Goal: Information Seeking & Learning: Check status

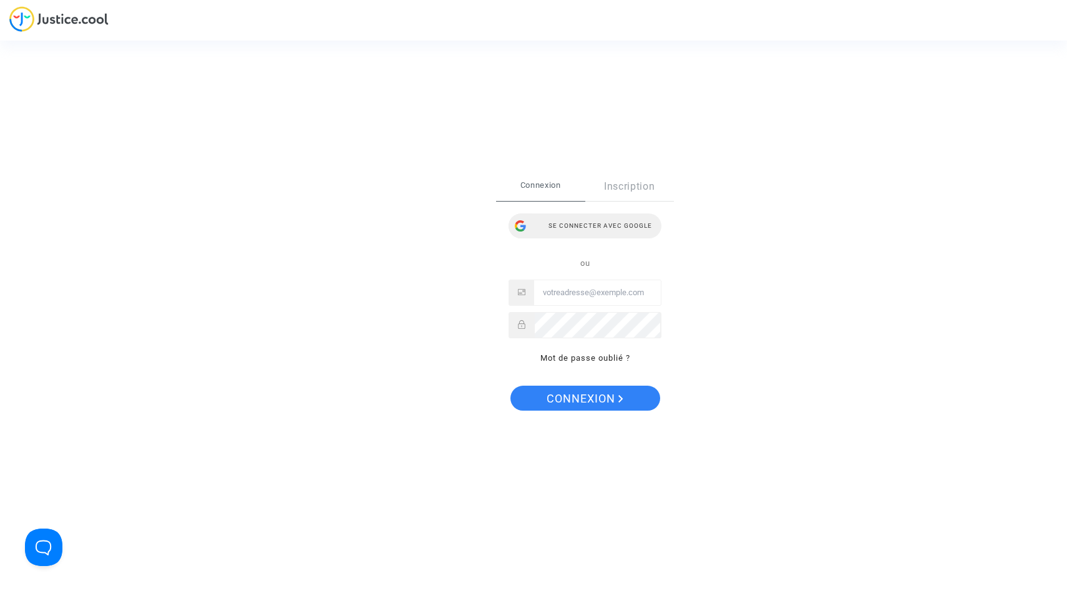
click at [569, 219] on div "Se connecter avec Google" at bounding box center [584, 225] width 153 height 25
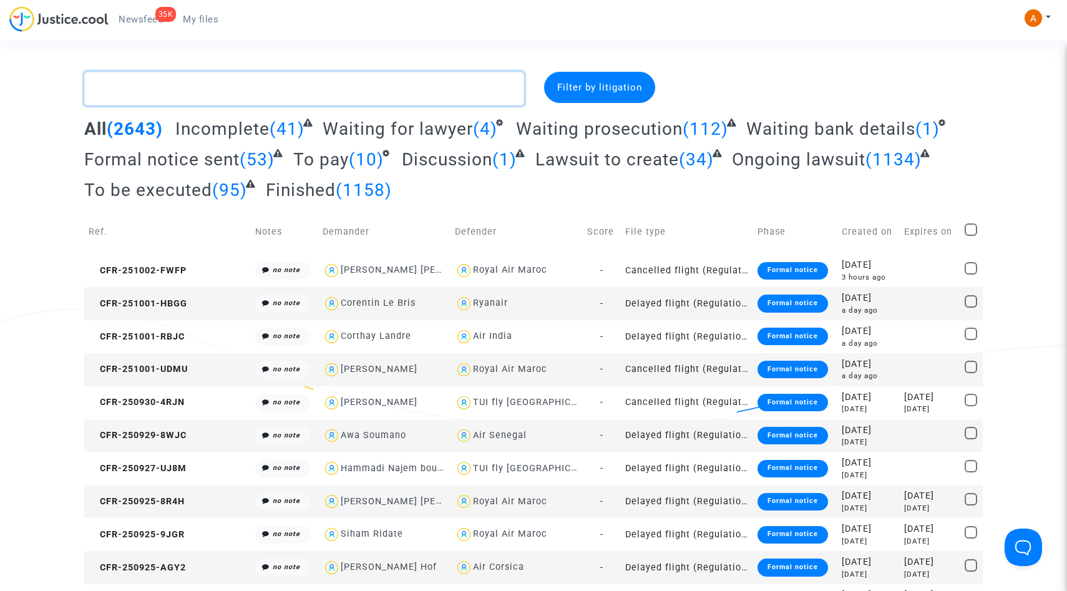
click at [387, 82] on textarea at bounding box center [304, 89] width 440 height 34
paste textarea "[PERSON_NAME]"
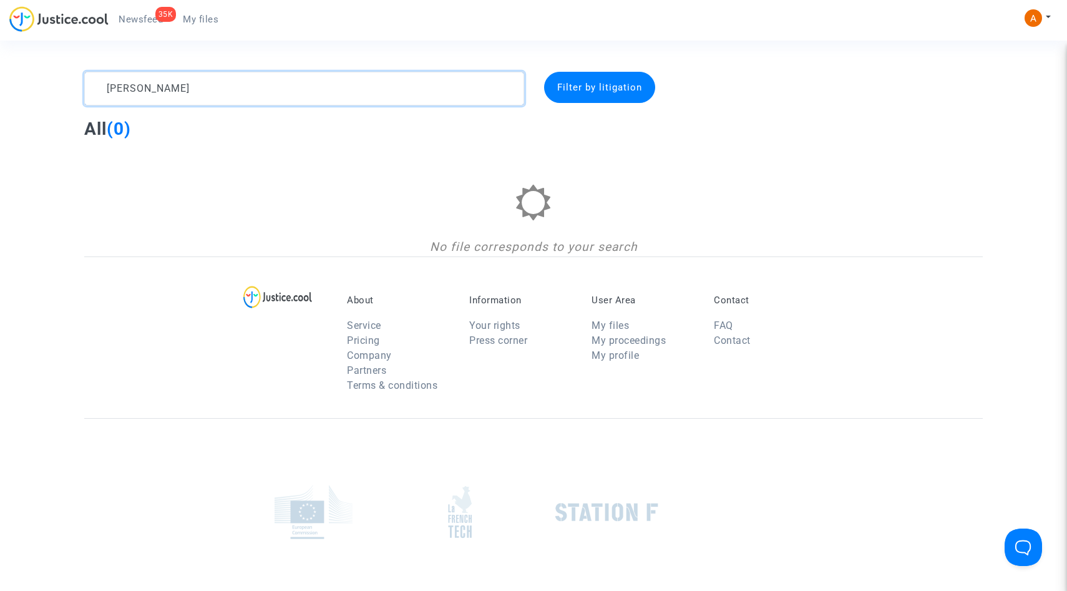
click at [150, 93] on textarea at bounding box center [304, 89] width 440 height 34
click at [274, 93] on textarea at bounding box center [304, 89] width 440 height 34
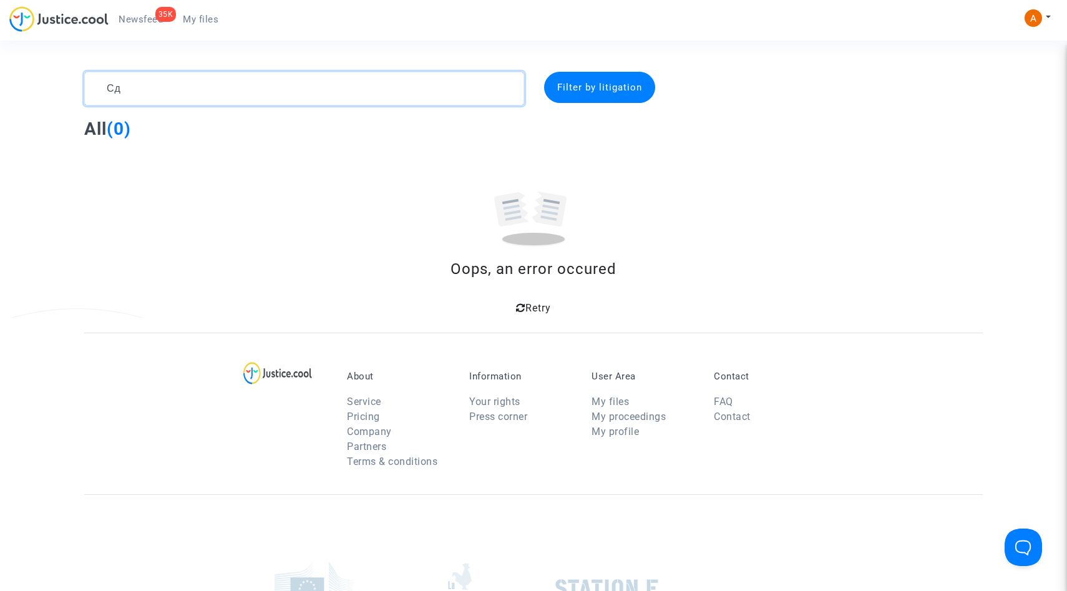
type textarea "С"
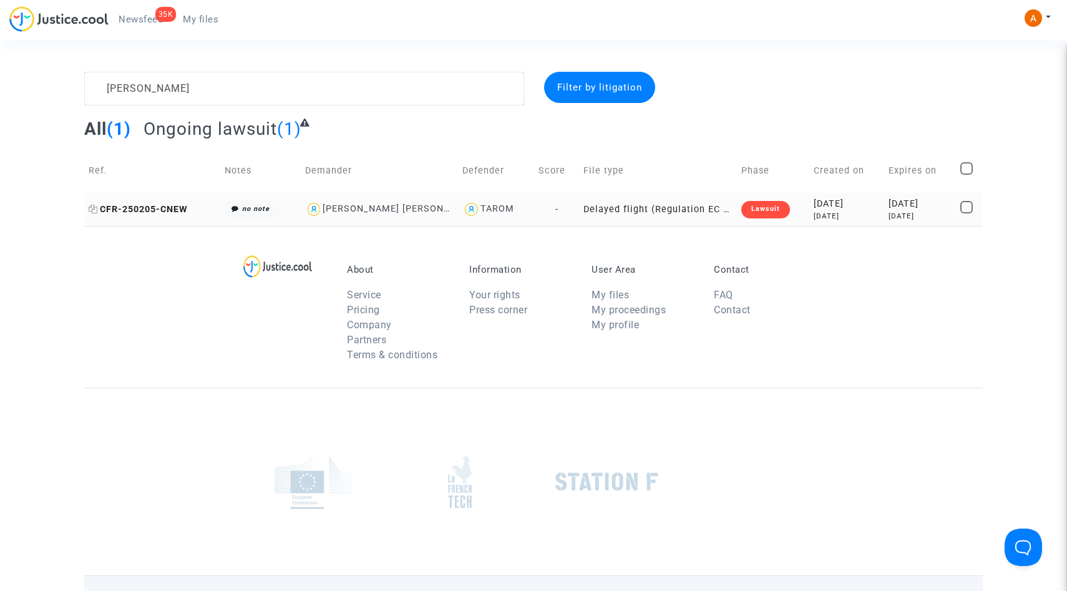
click at [164, 210] on span "CFR-250205-CNEW" at bounding box center [138, 209] width 99 height 11
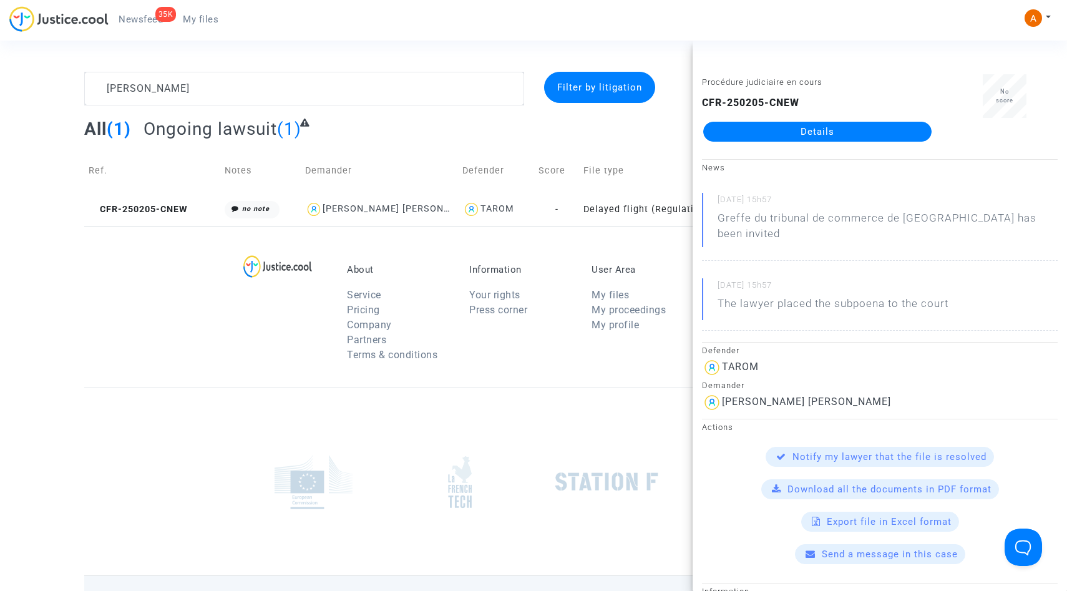
scroll to position [389, 0]
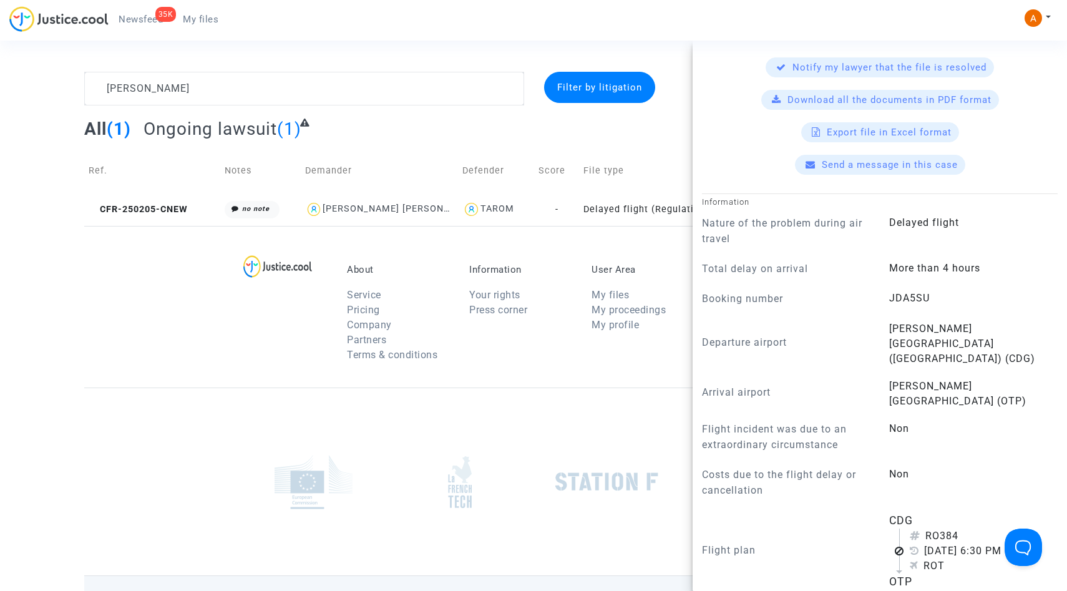
click at [903, 292] on span "JDA5SU" at bounding box center [909, 298] width 41 height 12
copy span "JDA5SU"
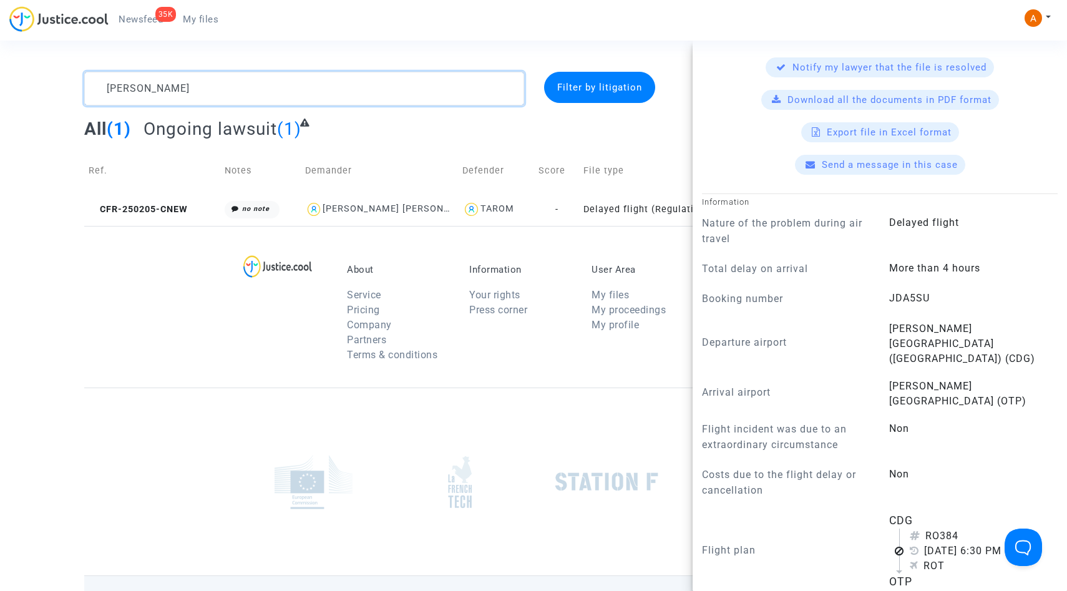
click at [351, 99] on textarea at bounding box center [304, 89] width 440 height 34
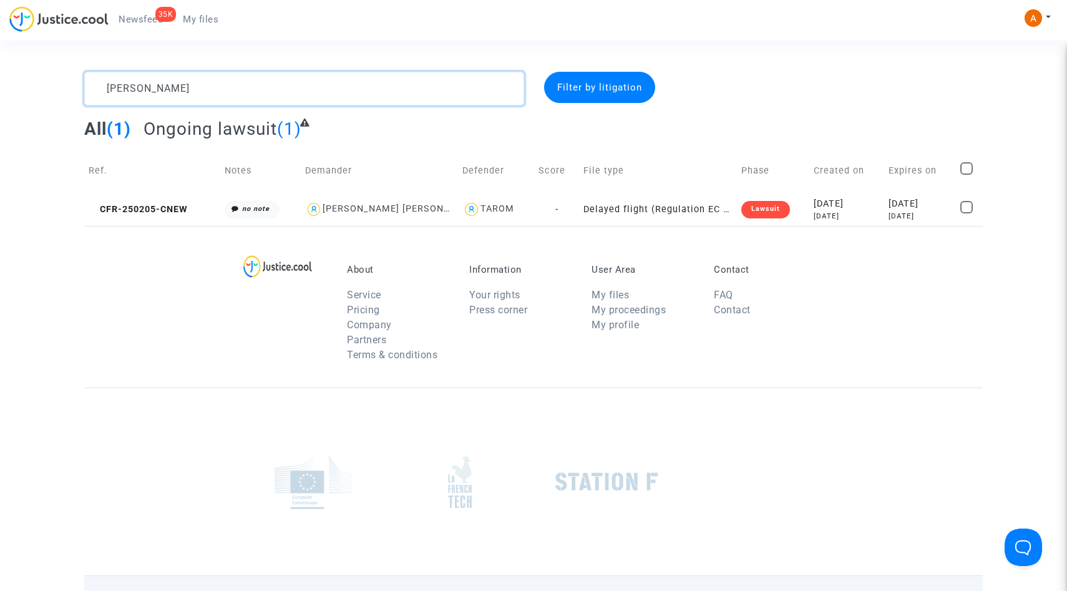
scroll to position [0, 0]
click at [351, 99] on textarea at bounding box center [304, 89] width 440 height 34
paste textarea "[PERSON_NAME]"
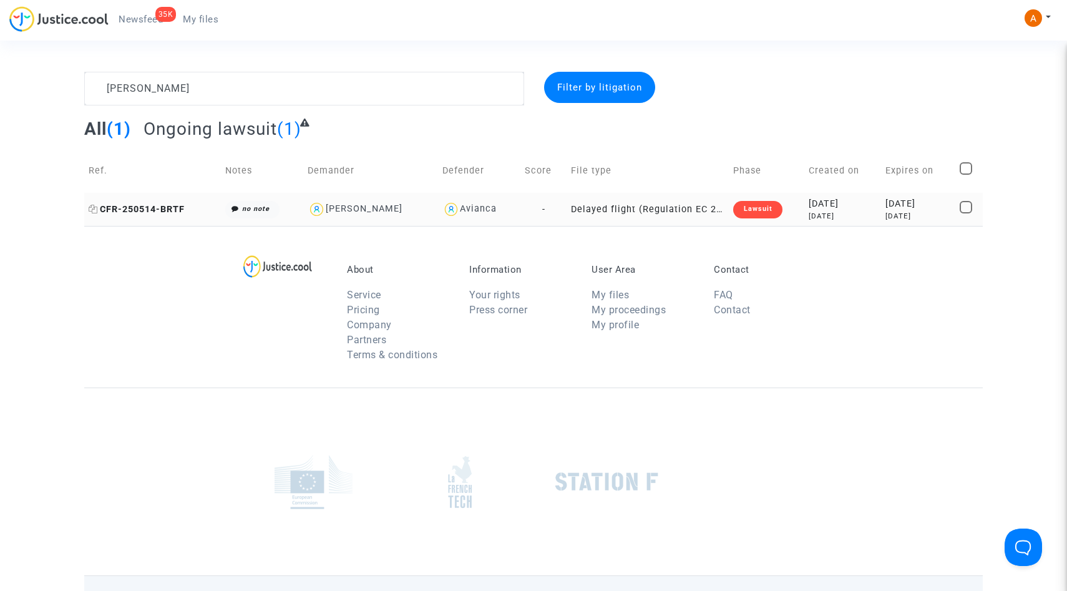
click at [158, 208] on span "CFR-250514-BRTF" at bounding box center [137, 209] width 96 height 11
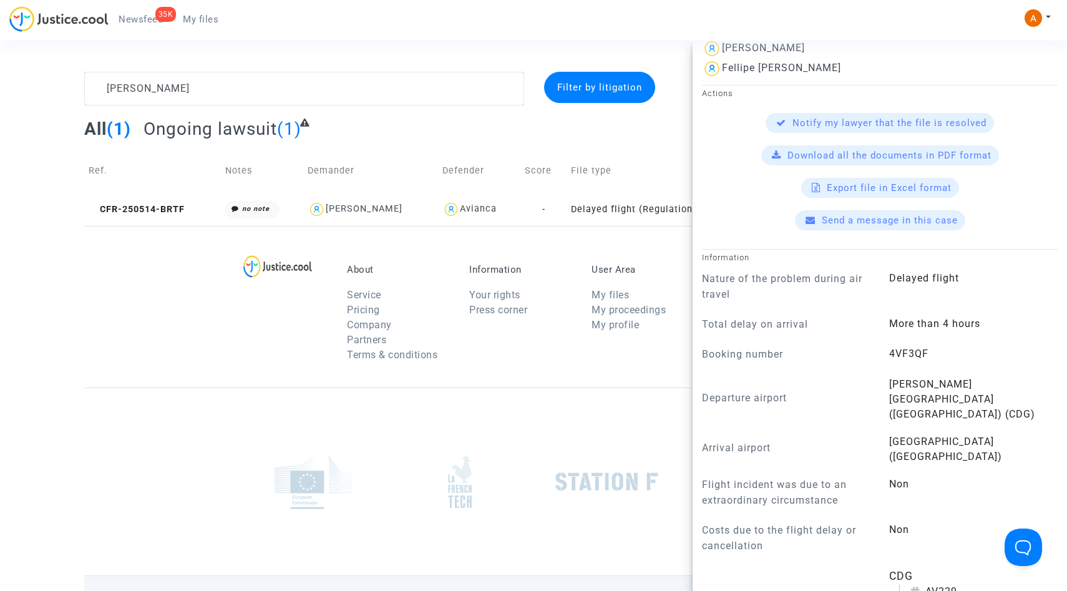
scroll to position [361, 0]
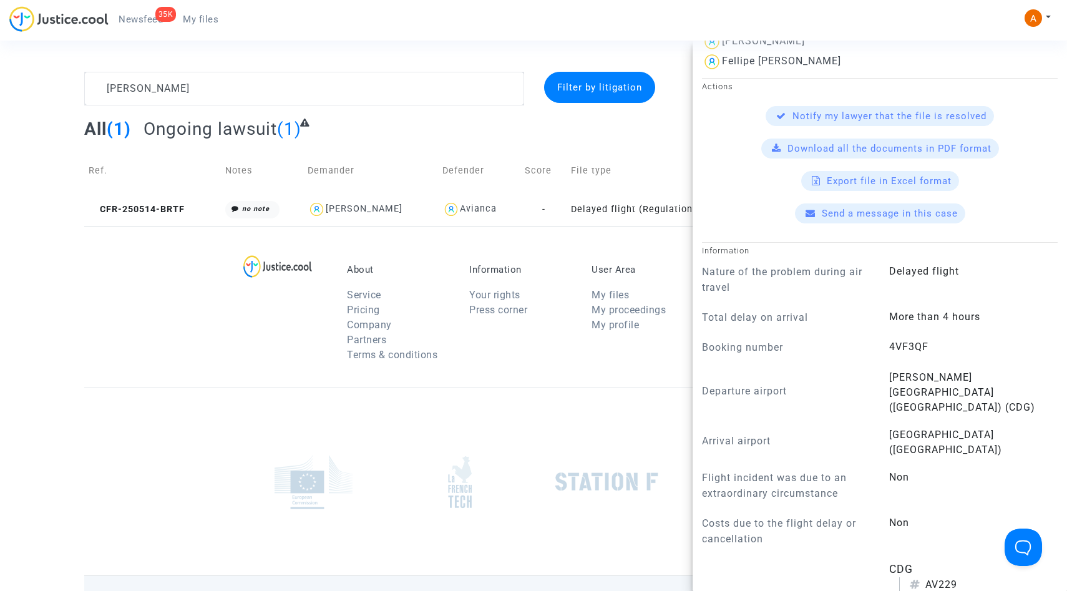
click at [904, 341] on span "4VF3QF" at bounding box center [908, 347] width 39 height 12
copy span "4VF3QF"
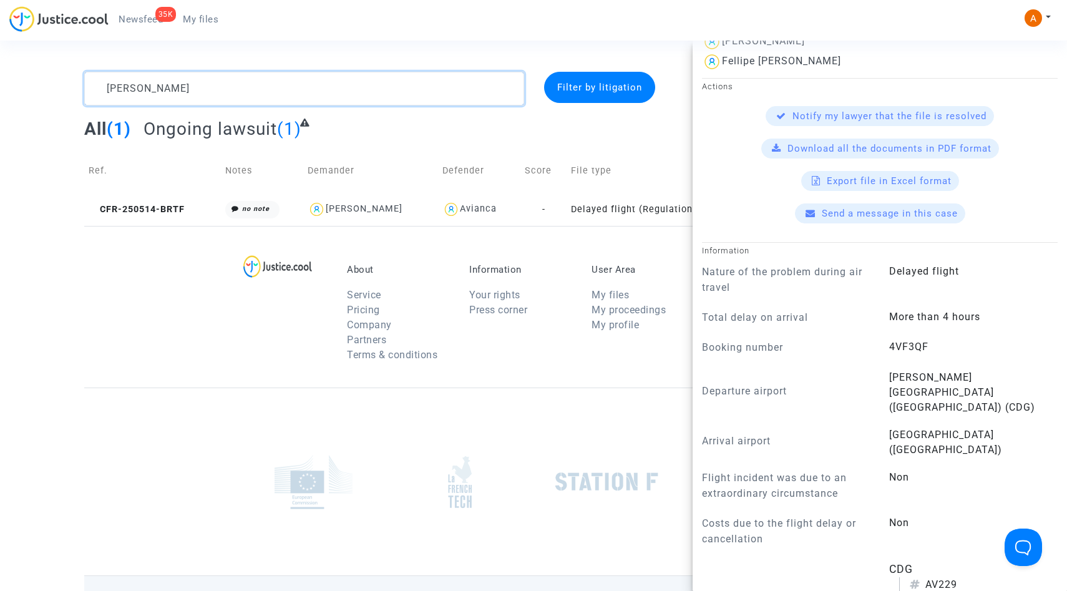
click at [329, 88] on textarea at bounding box center [304, 89] width 440 height 34
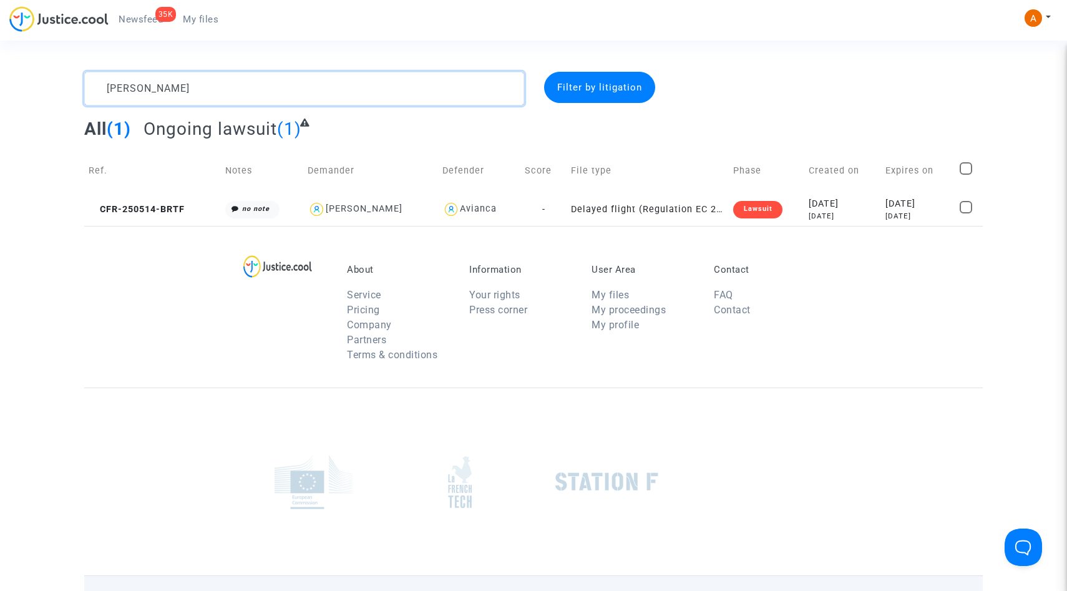
scroll to position [0, 0]
click at [329, 88] on textarea at bounding box center [304, 89] width 440 height 34
paste textarea "[PERSON_NAME]"
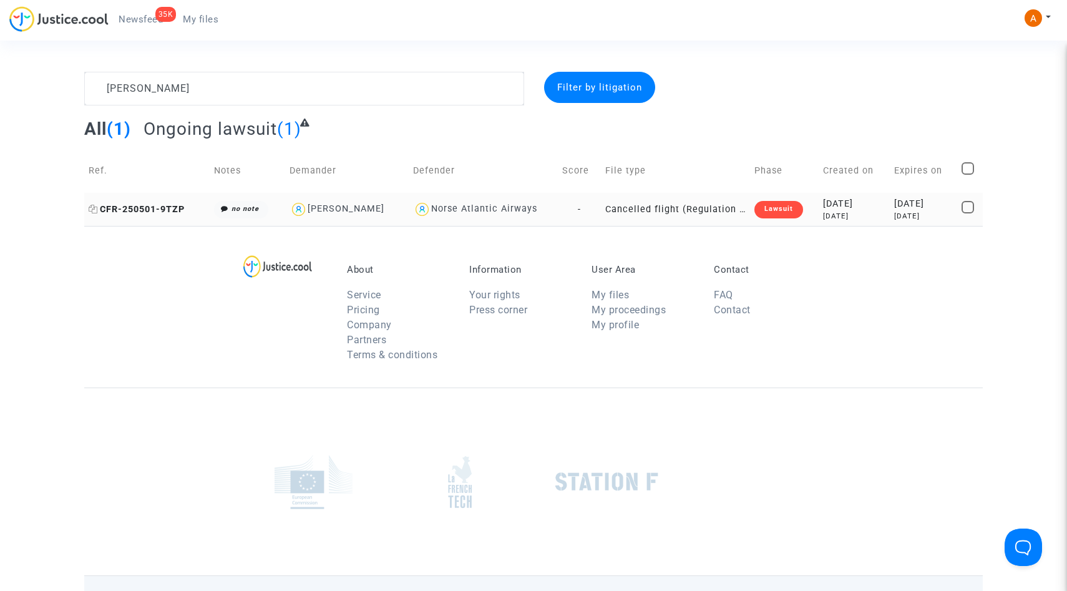
click at [145, 207] on span "CFR-250501-9TZP" at bounding box center [137, 209] width 96 height 11
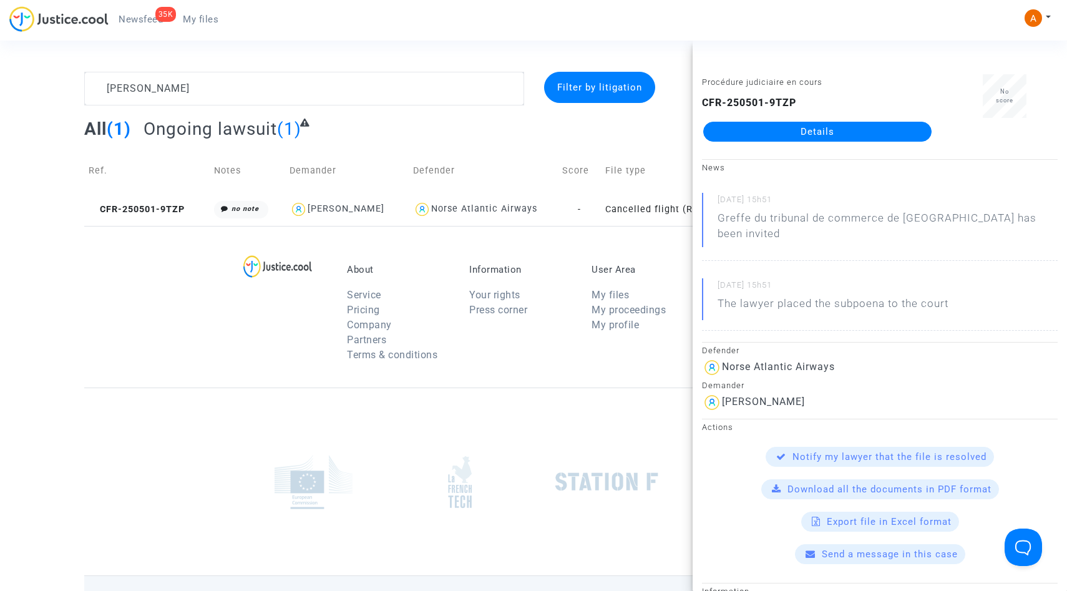
scroll to position [234, 0]
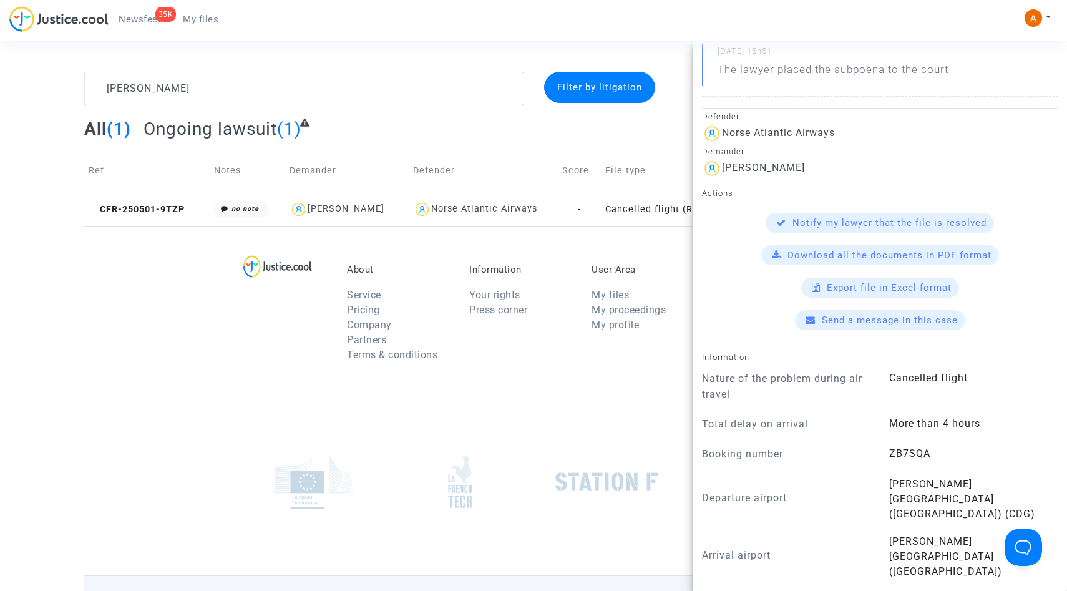
click at [898, 447] on span "ZB7SQA" at bounding box center [909, 453] width 41 height 12
copy span "ZB7SQA"
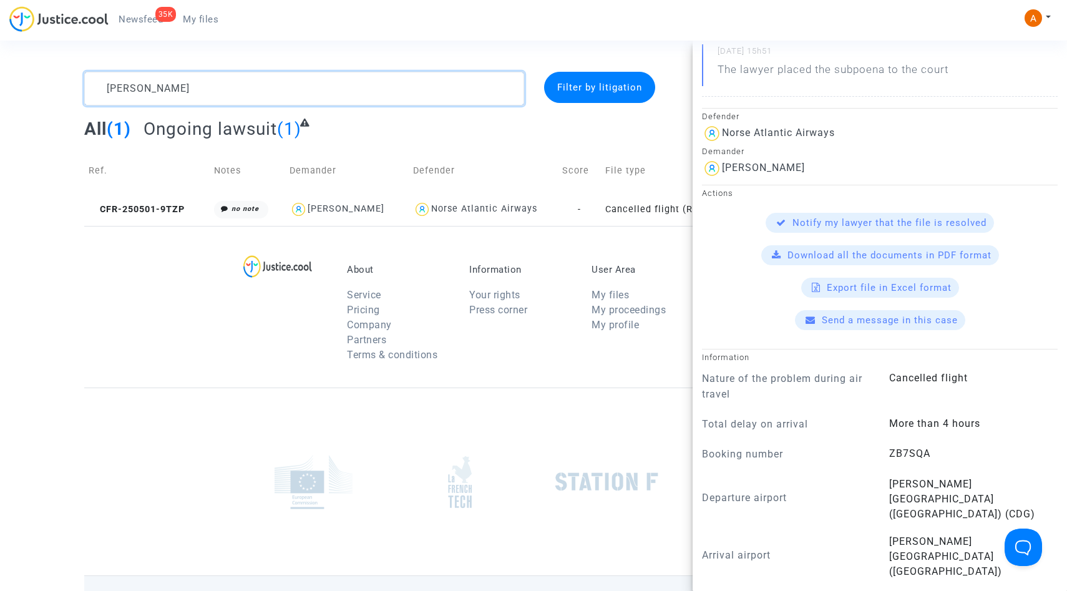
click at [306, 80] on textarea at bounding box center [304, 89] width 440 height 34
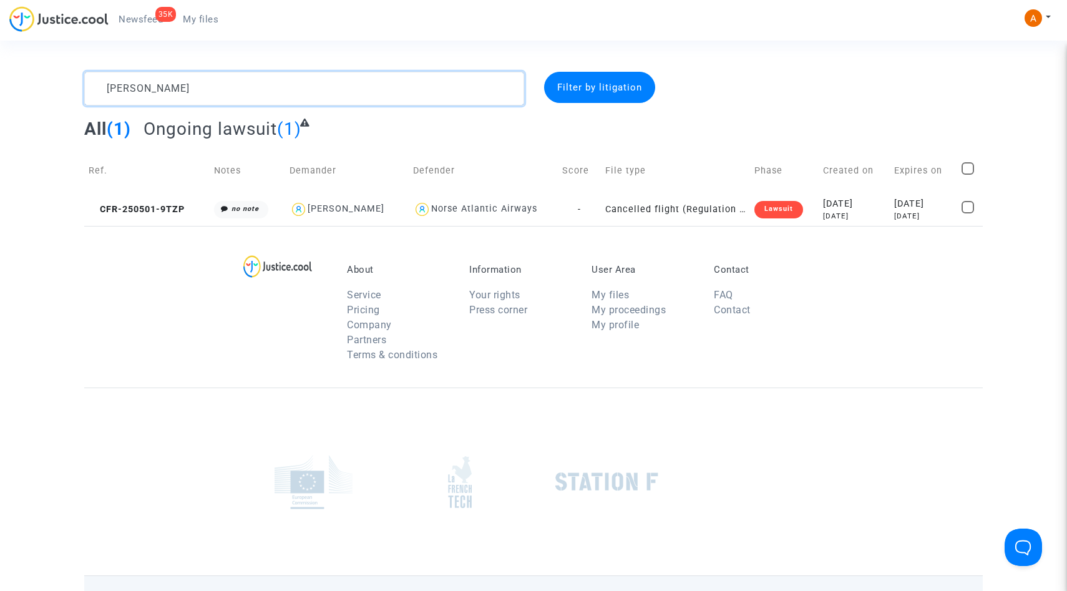
scroll to position [0, 0]
click at [306, 80] on textarea at bounding box center [304, 89] width 440 height 34
paste textarea "uhammad [PERSON_NAME] [PERSON_NAME]"
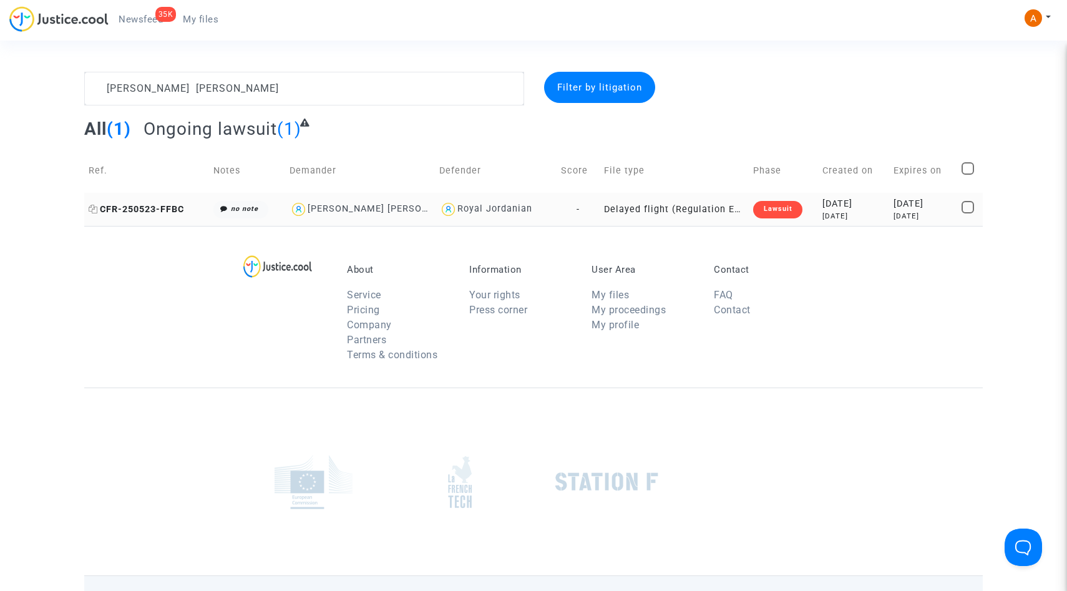
click at [173, 208] on span "CFR-250523-FFBC" at bounding box center [136, 209] width 95 height 11
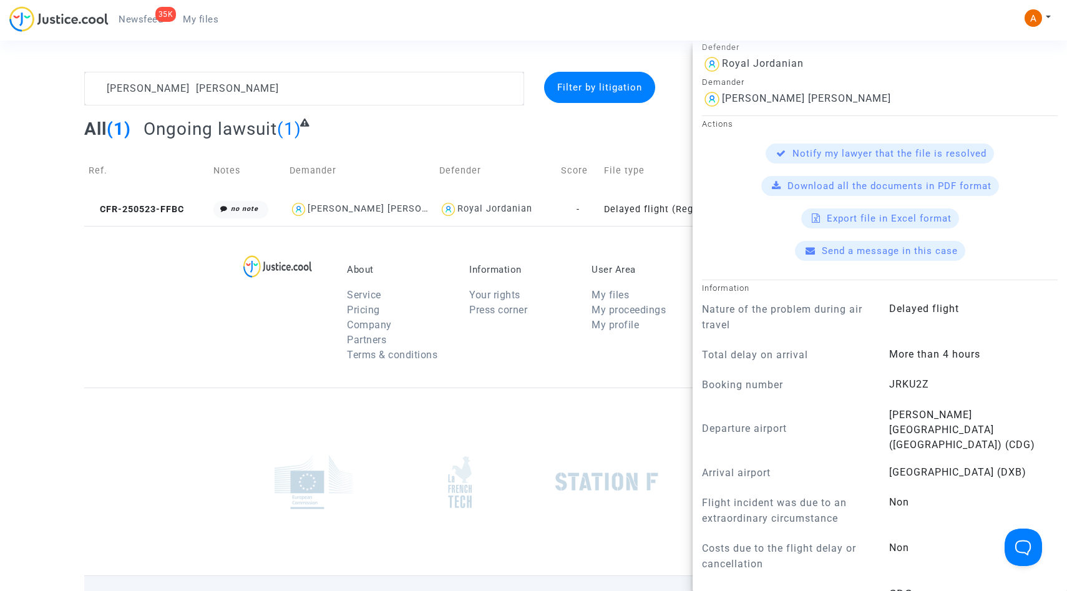
scroll to position [470, 0]
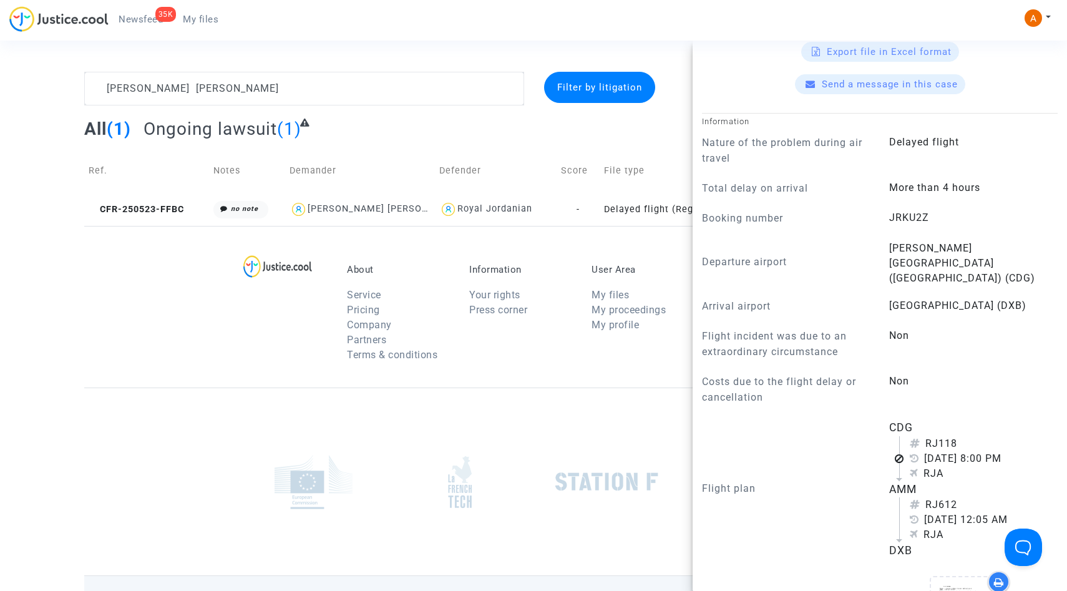
click at [911, 211] on span "JRKU2Z" at bounding box center [909, 217] width 40 height 12
copy span "JRKU2Z"
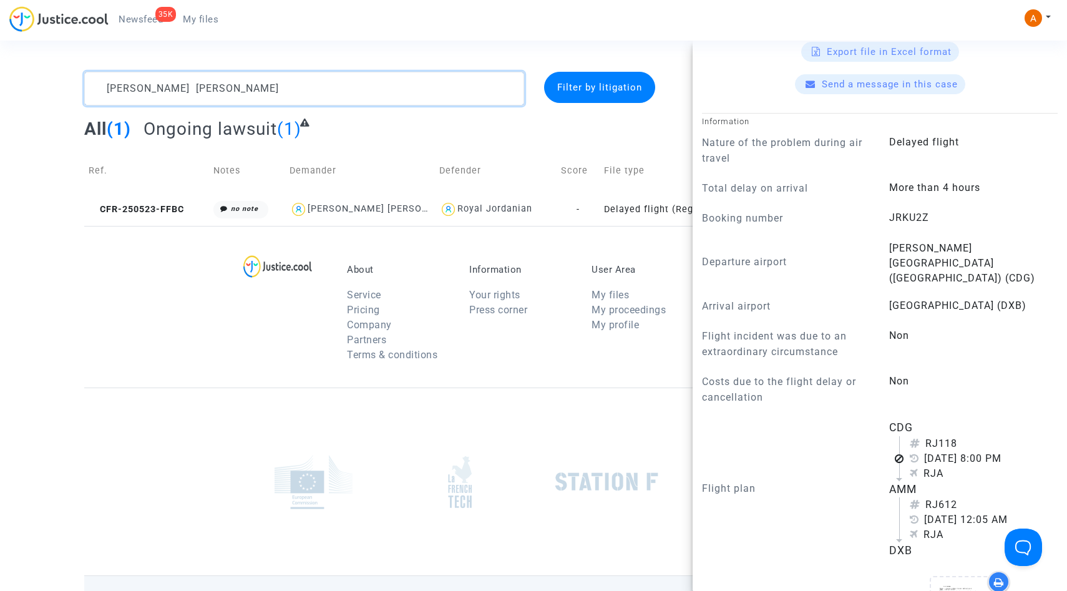
click at [382, 77] on textarea at bounding box center [304, 89] width 440 height 34
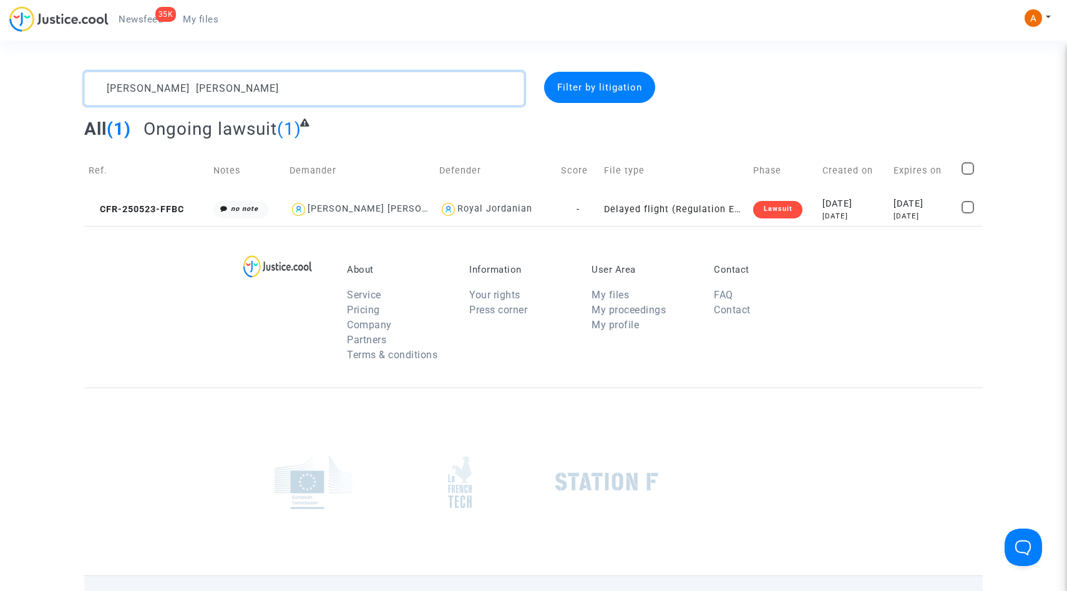
click at [382, 77] on textarea at bounding box center [304, 89] width 440 height 34
paste textarea "[PERSON_NAME],"
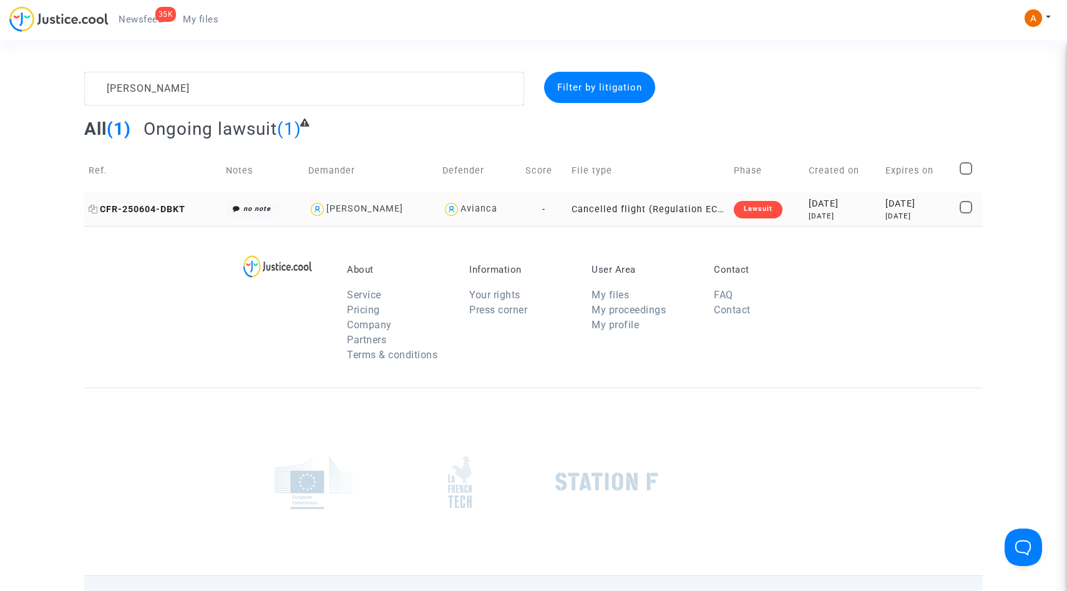
click at [152, 207] on span "CFR-250604-DBKT" at bounding box center [137, 209] width 97 height 11
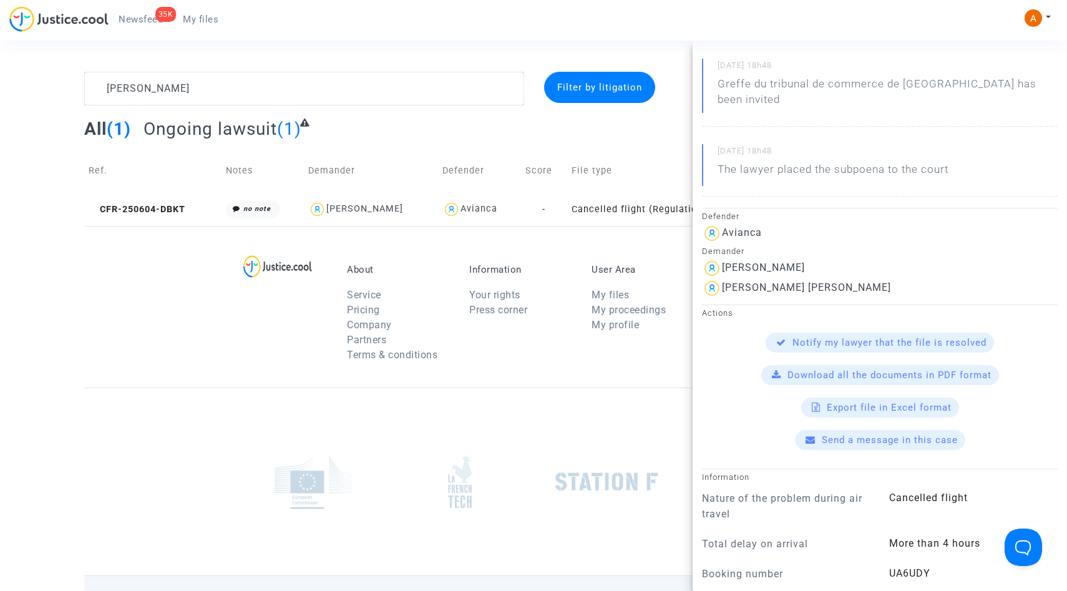
scroll to position [280, 0]
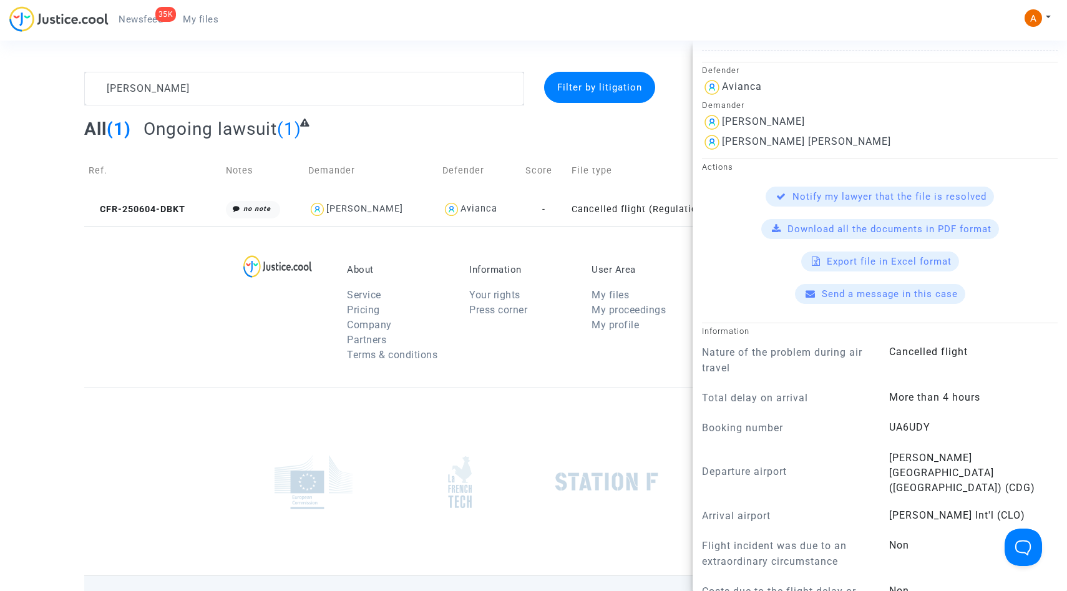
click at [903, 421] on span "UA6UDY" at bounding box center [909, 427] width 41 height 12
copy span "UA6UDY"
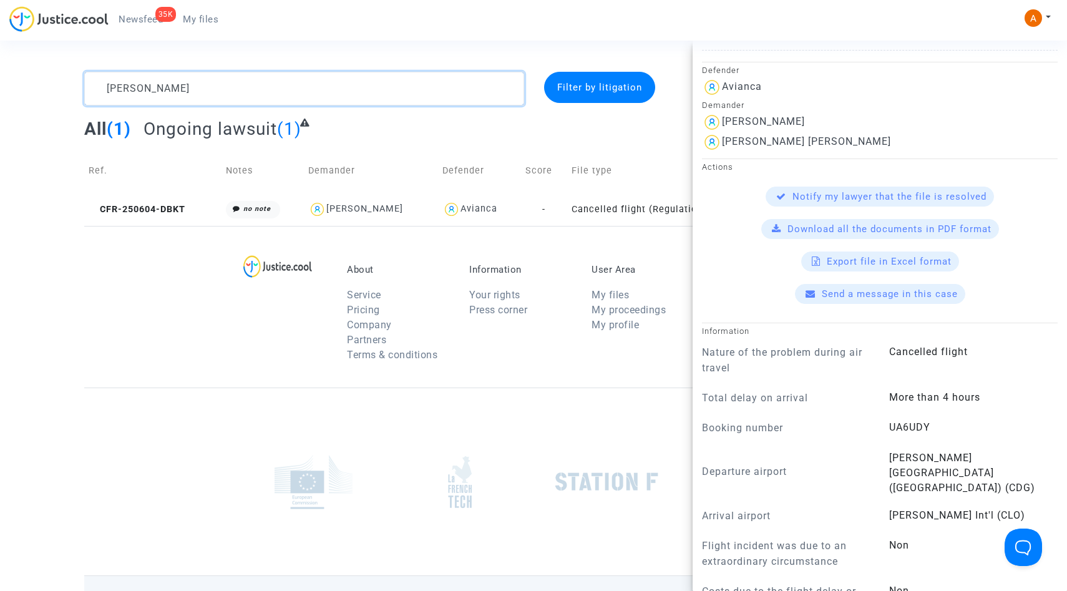
click at [373, 96] on textarea at bounding box center [304, 89] width 440 height 34
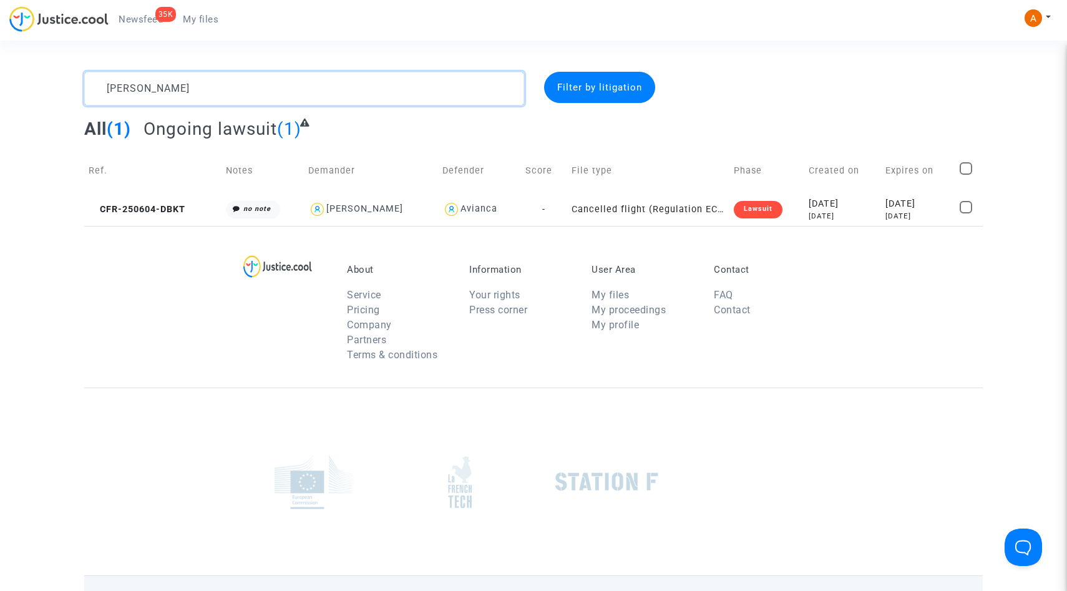
click at [373, 96] on textarea at bounding box center [304, 89] width 440 height 34
paste textarea "Sahar Masomianbahnamir"
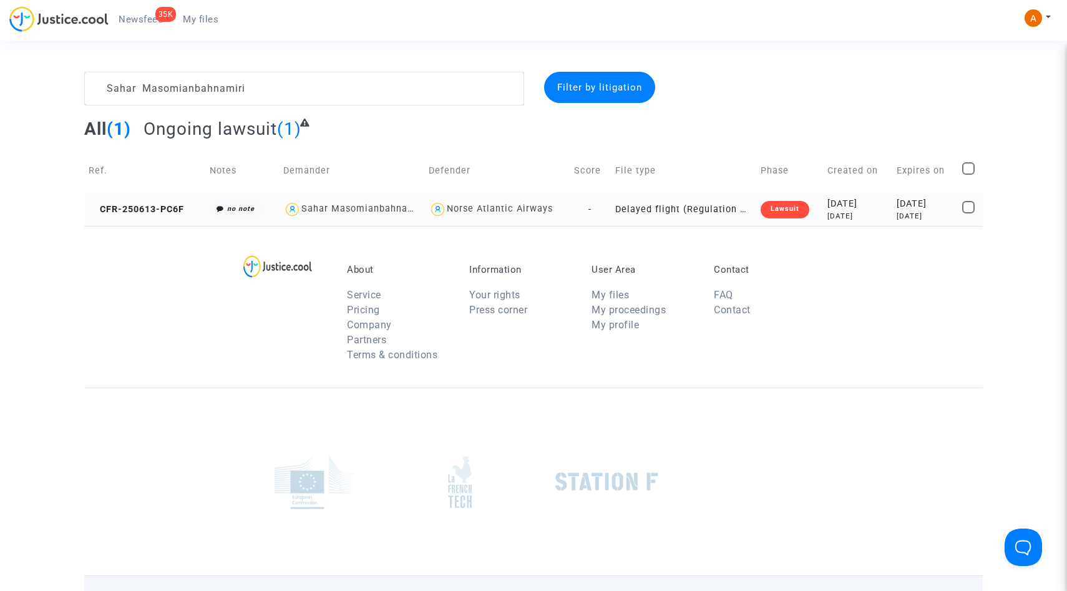
click at [162, 202] on td "CFR-250613-PC6F" at bounding box center [144, 209] width 121 height 33
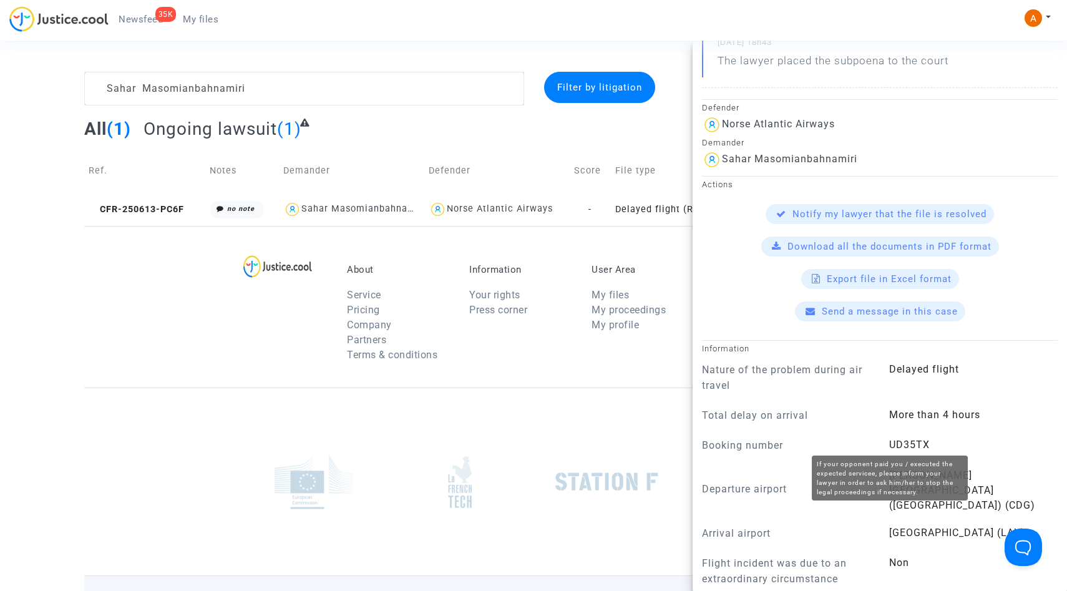
scroll to position [328, 0]
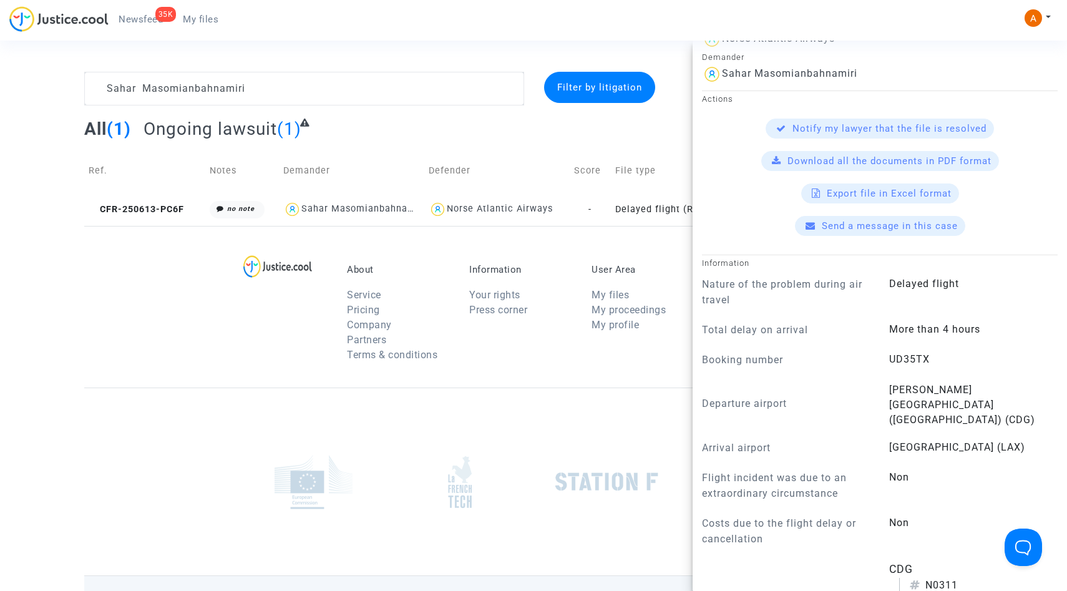
click at [896, 353] on span "UD35TX" at bounding box center [909, 359] width 41 height 12
copy span "UD35TX"
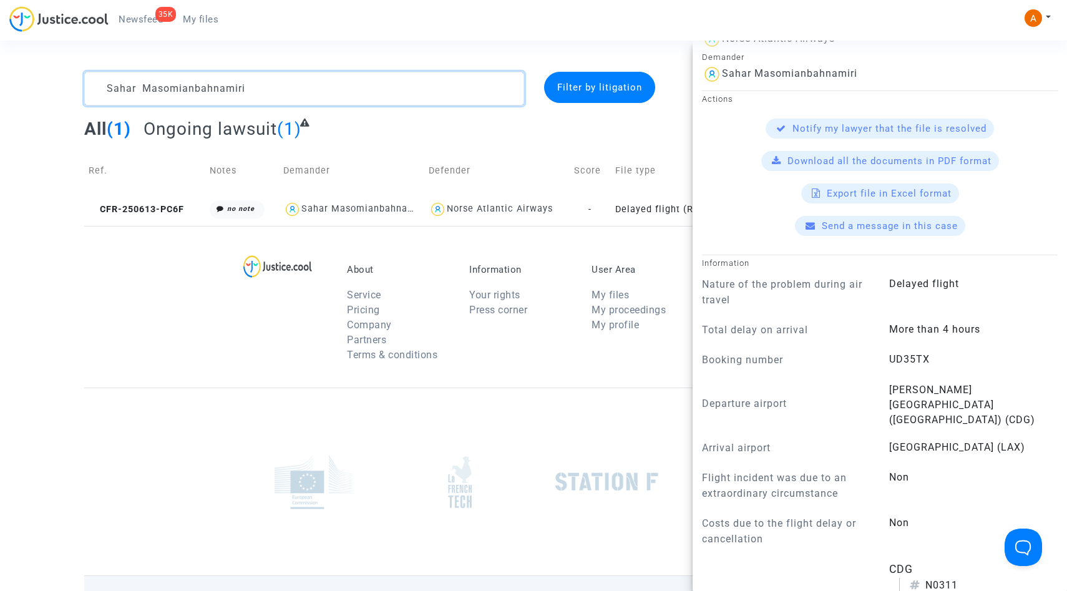
click at [346, 100] on textarea at bounding box center [304, 89] width 440 height 34
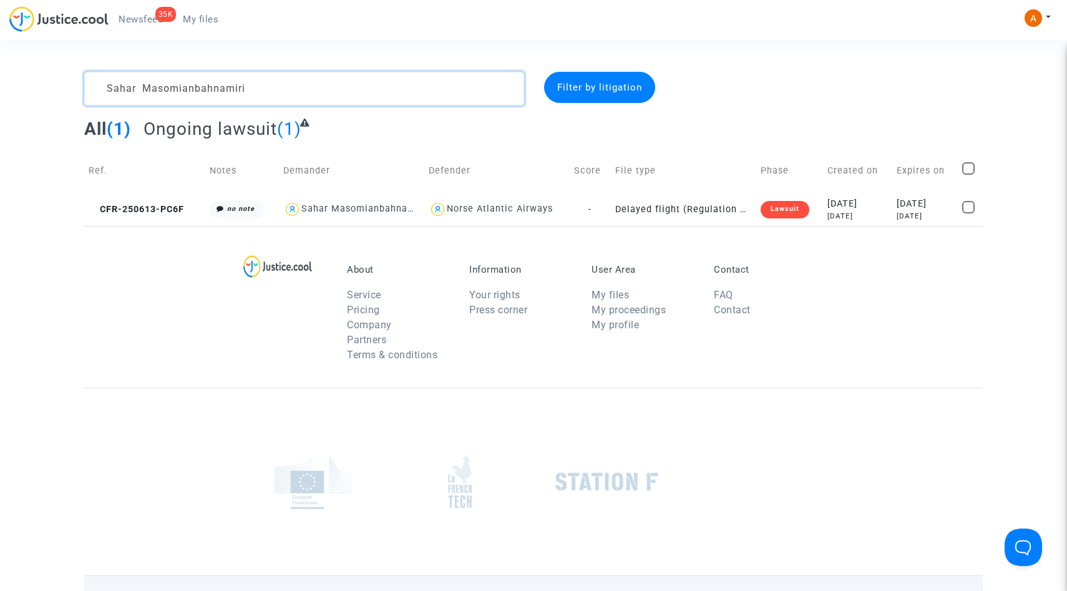
click at [346, 100] on textarea at bounding box center [304, 89] width 440 height 34
paste textarea "LS-250213-KU2Q"
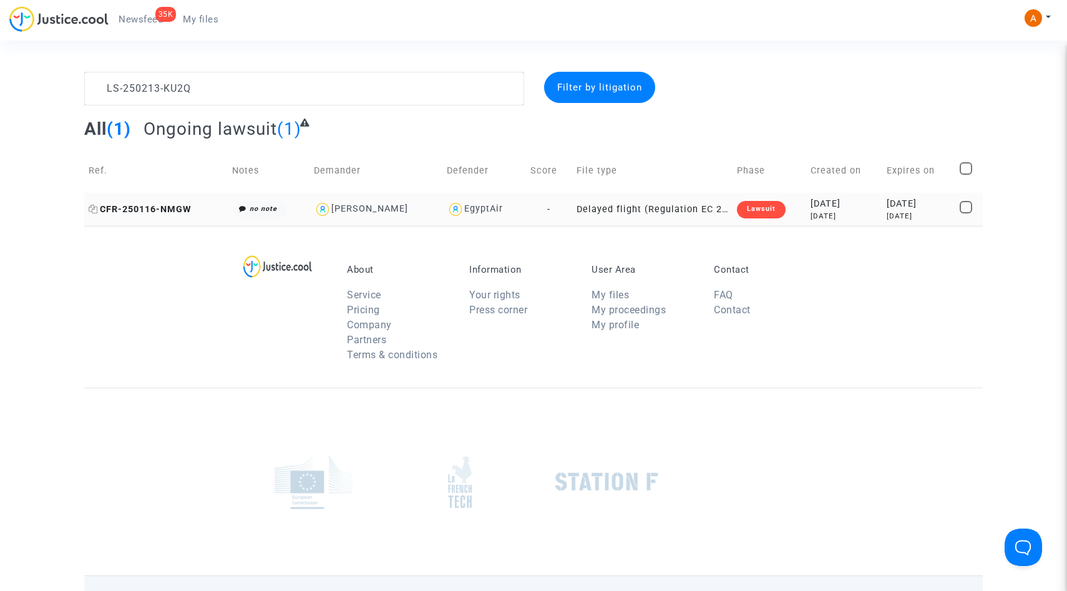
click at [160, 211] on span "CFR-250116-NMGW" at bounding box center [140, 209] width 103 height 11
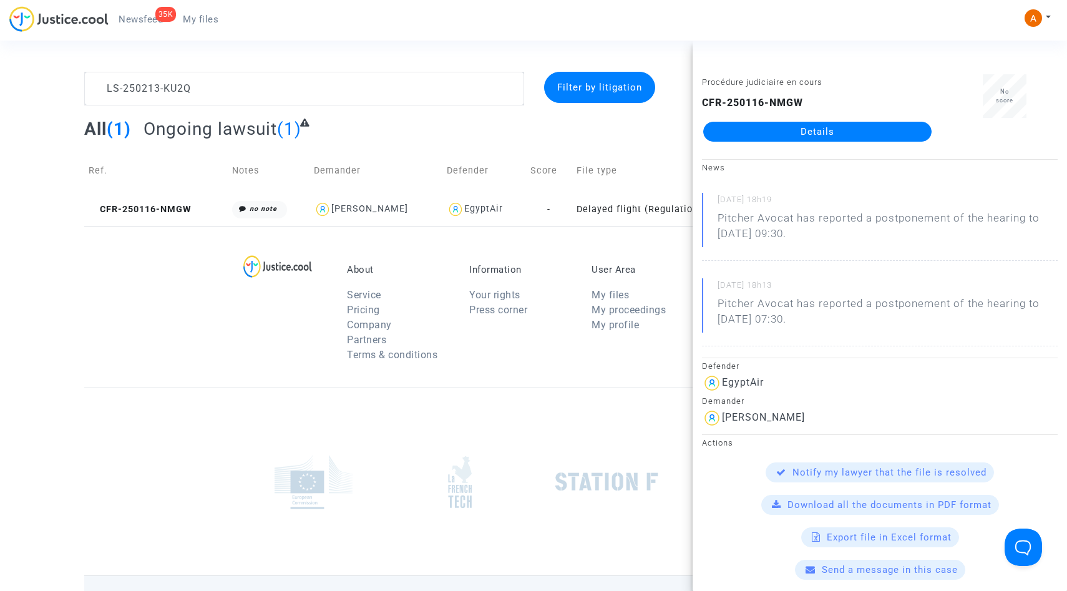
scroll to position [371, 0]
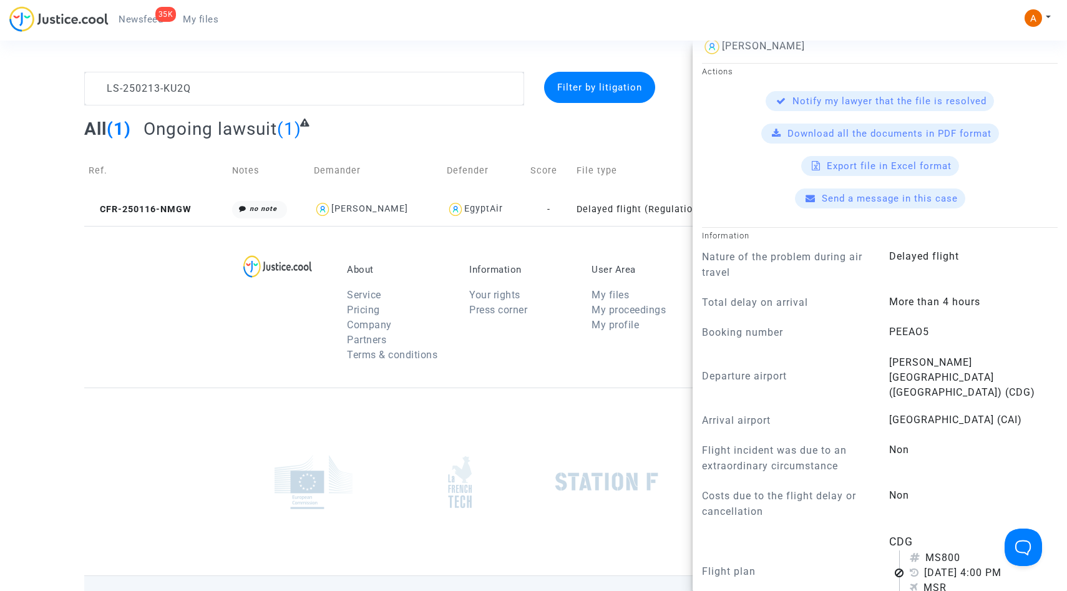
click at [907, 327] on span "PEEAO5" at bounding box center [909, 332] width 40 height 12
copy span "PEEAO5"
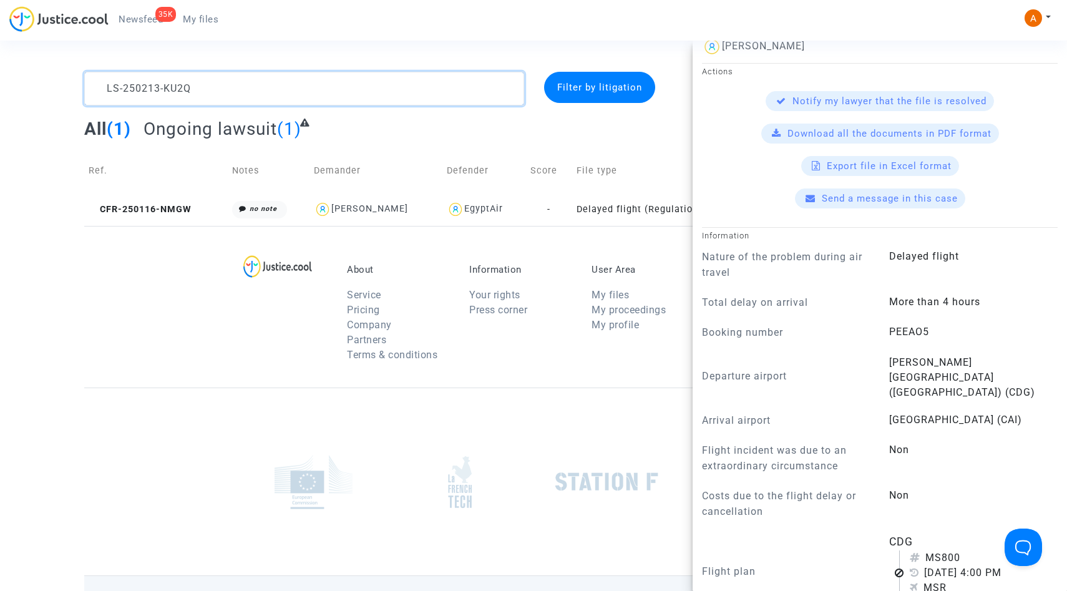
click at [437, 88] on textarea at bounding box center [304, 89] width 440 height 34
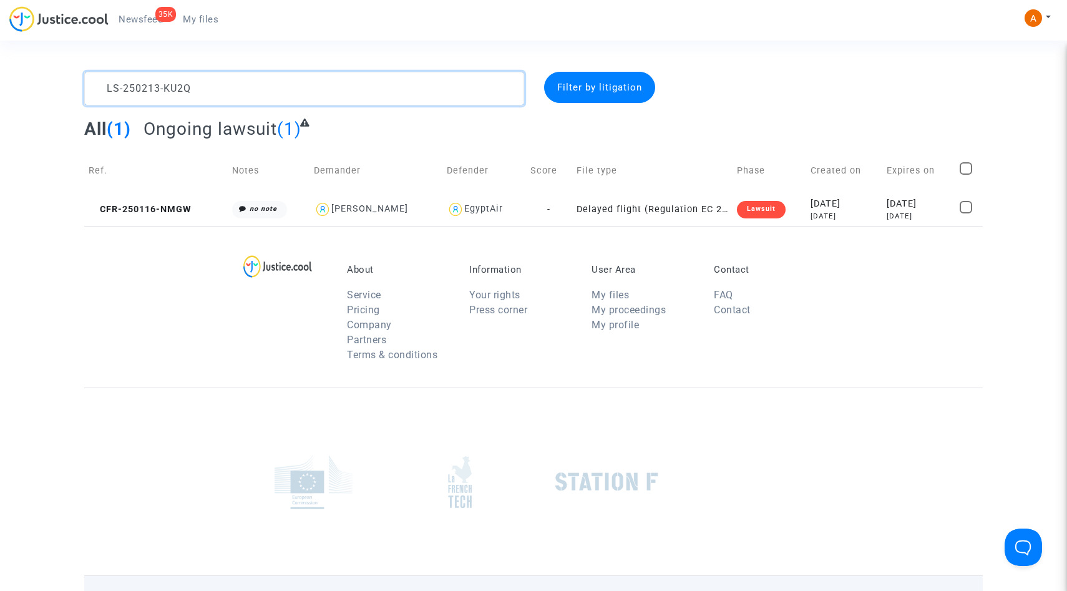
click at [437, 88] on textarea at bounding box center [304, 89] width 440 height 34
paste textarea "E8JB"
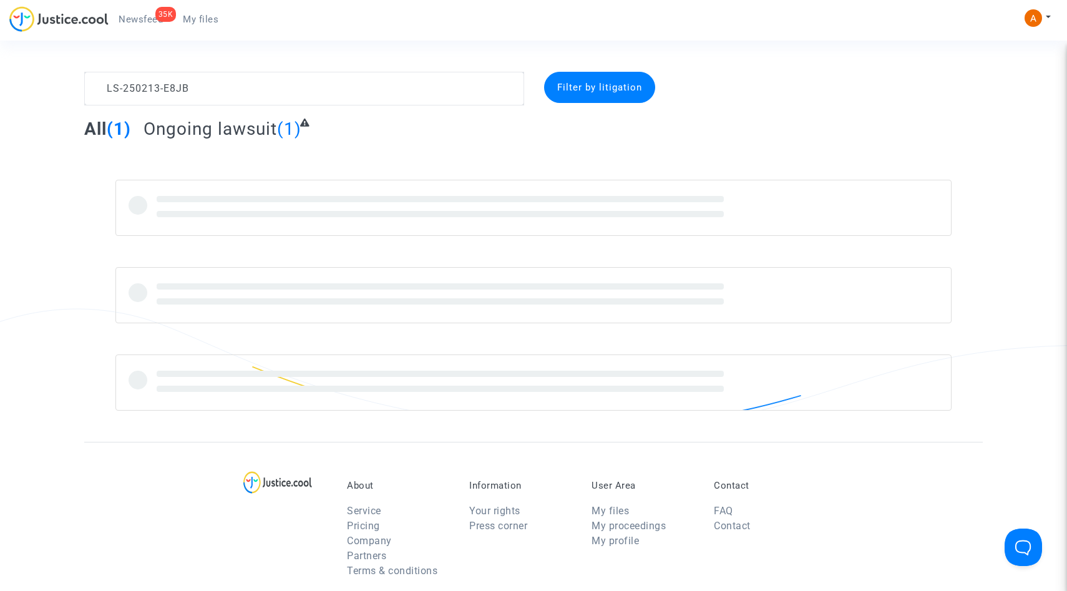
click at [291, 128] on span "(1)" at bounding box center [289, 129] width 24 height 21
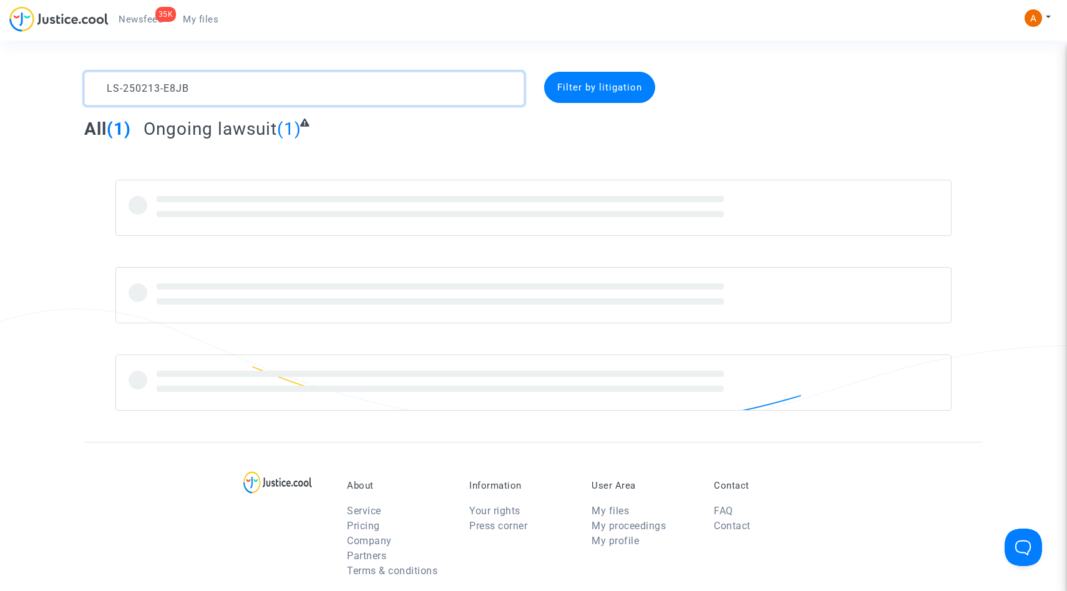
click at [240, 82] on textarea at bounding box center [304, 89] width 440 height 34
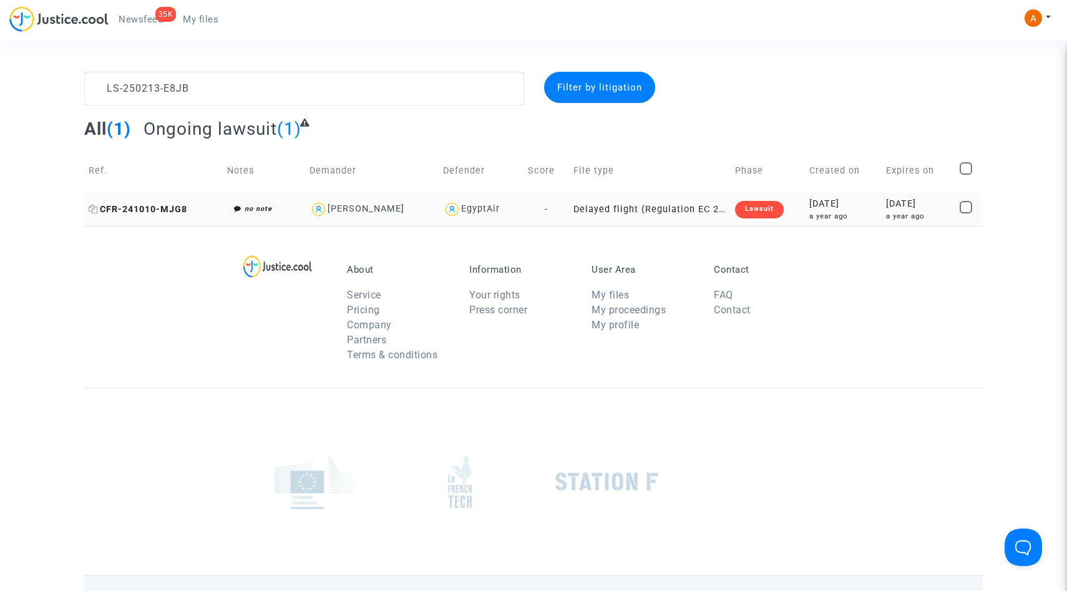
click at [138, 213] on span "CFR-241010-MJG8" at bounding box center [138, 209] width 99 height 11
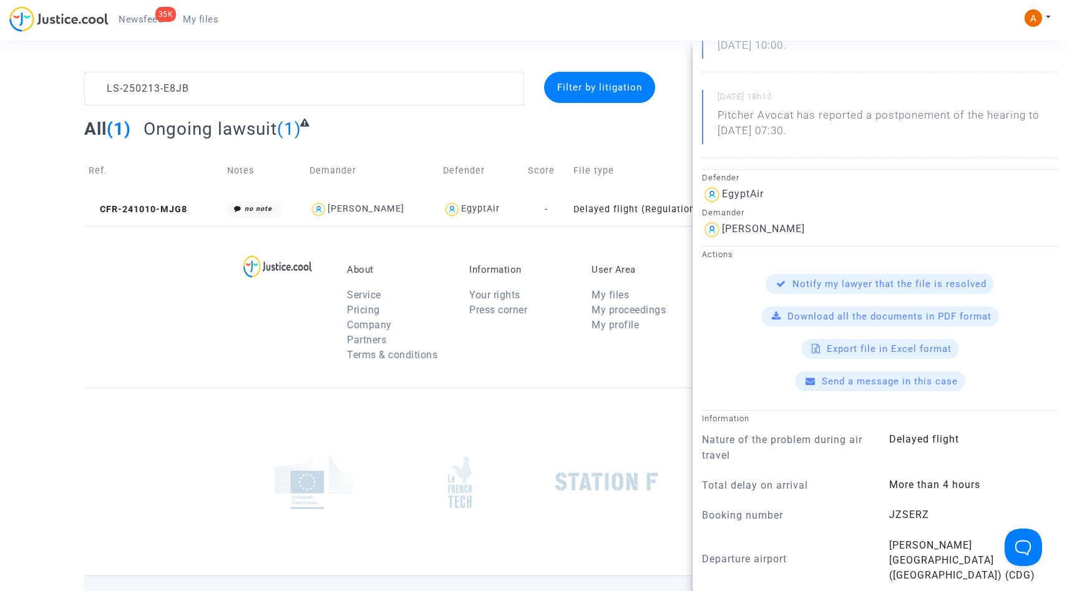
scroll to position [437, 0]
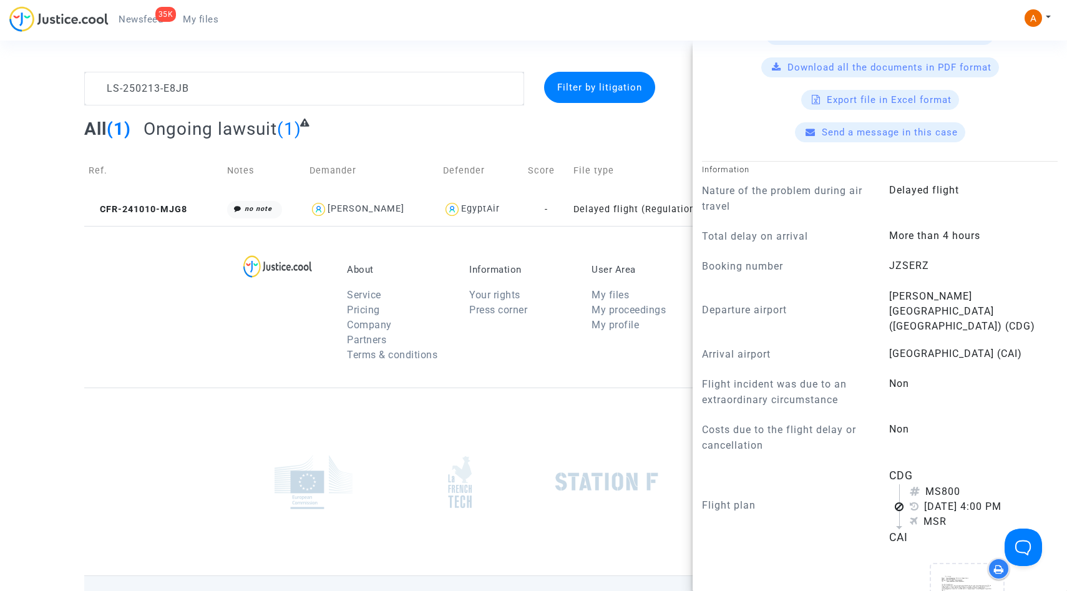
click at [914, 259] on span "JZSERZ" at bounding box center [909, 265] width 40 height 12
copy span "JZSERZ"
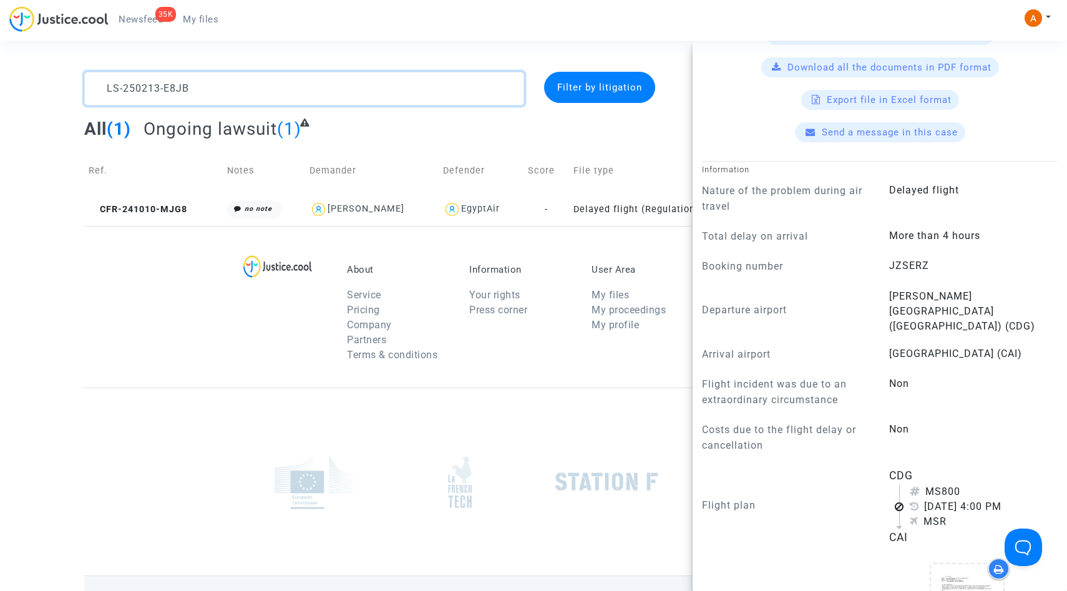
click at [349, 90] on textarea at bounding box center [304, 89] width 440 height 34
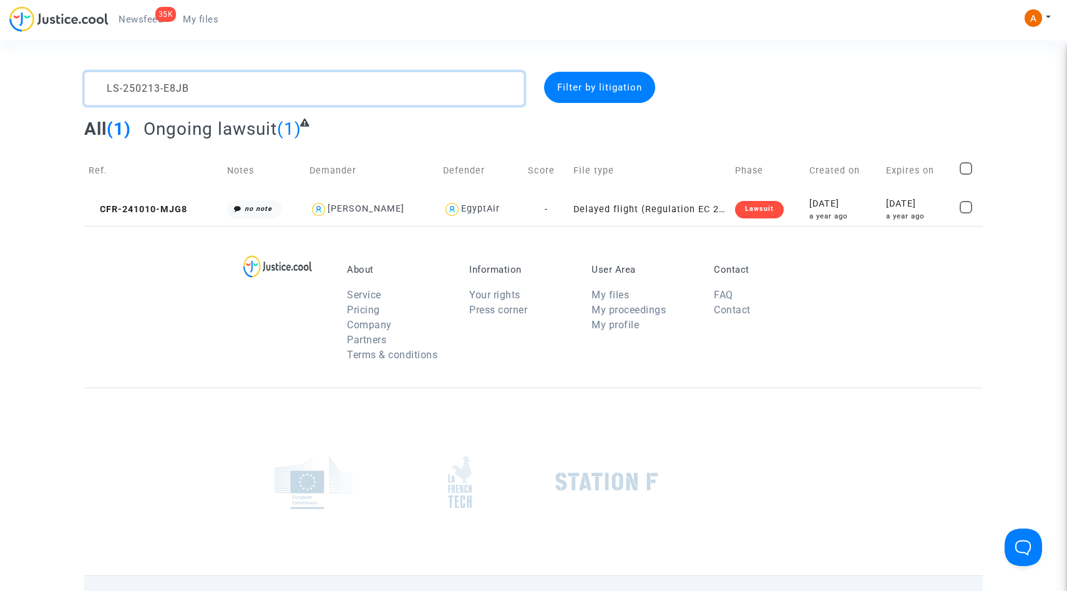
scroll to position [0, 0]
click at [349, 90] on textarea at bounding box center [304, 89] width 440 height 34
paste textarea "8UE"
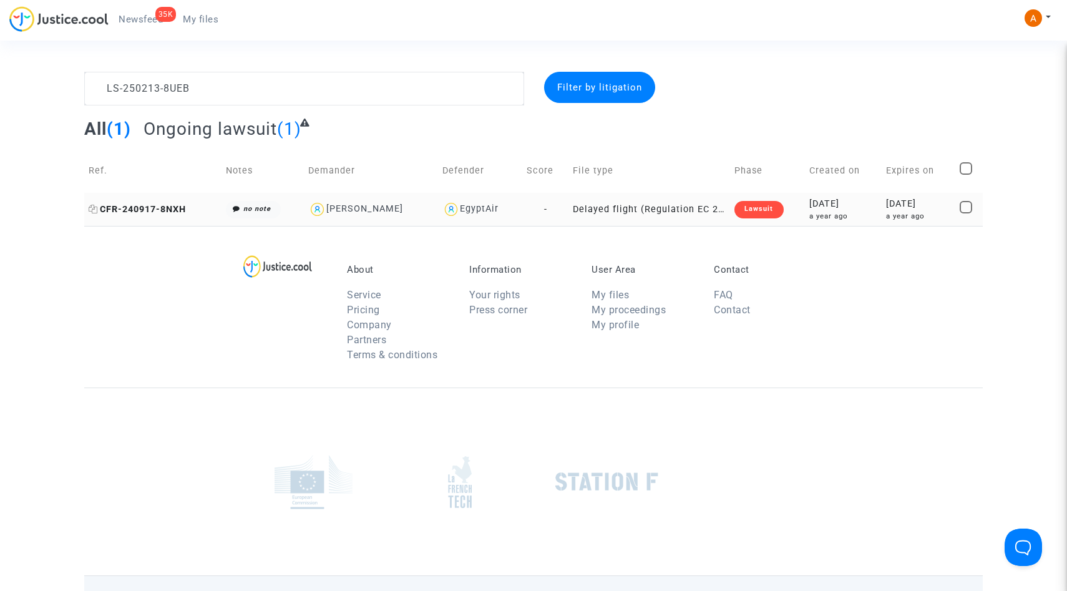
click at [167, 211] on span "CFR-240917-8NXH" at bounding box center [137, 209] width 97 height 11
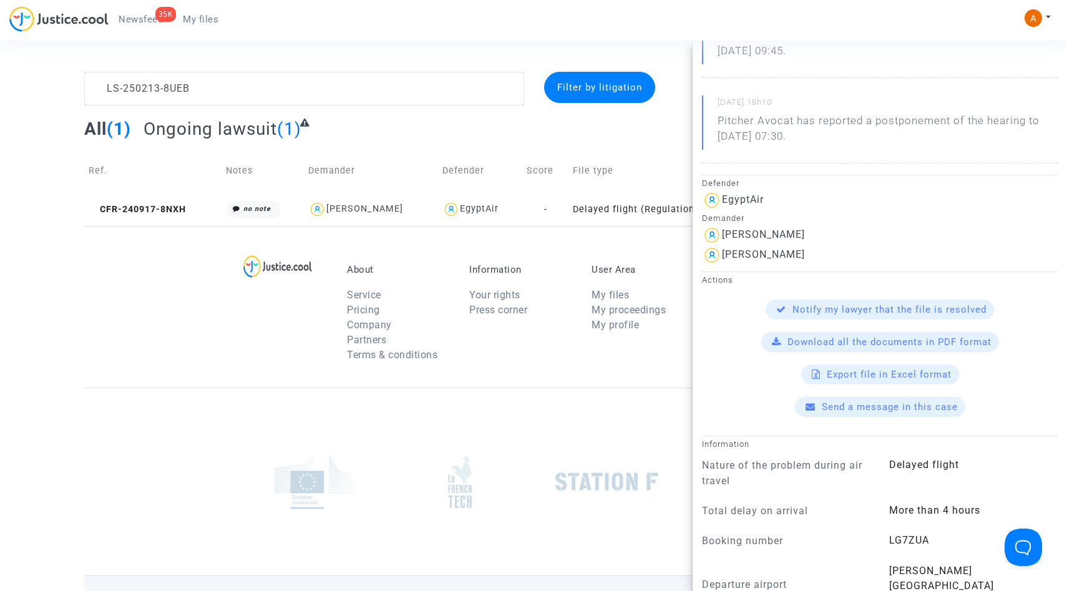
scroll to position [550, 0]
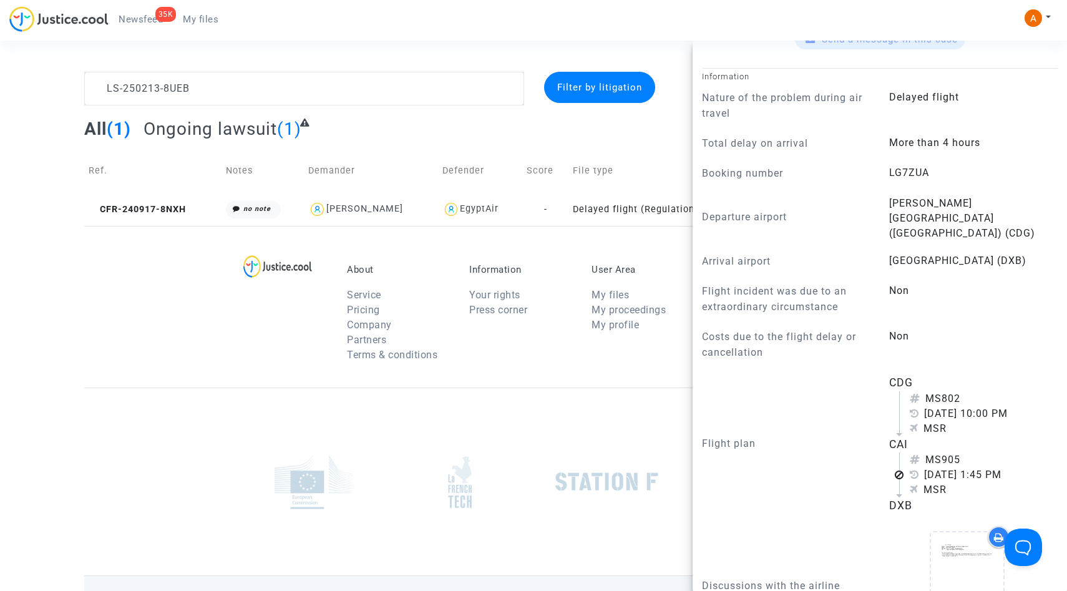
click at [906, 174] on span "LG7ZUA" at bounding box center [909, 173] width 40 height 12
copy span "LG7ZUA"
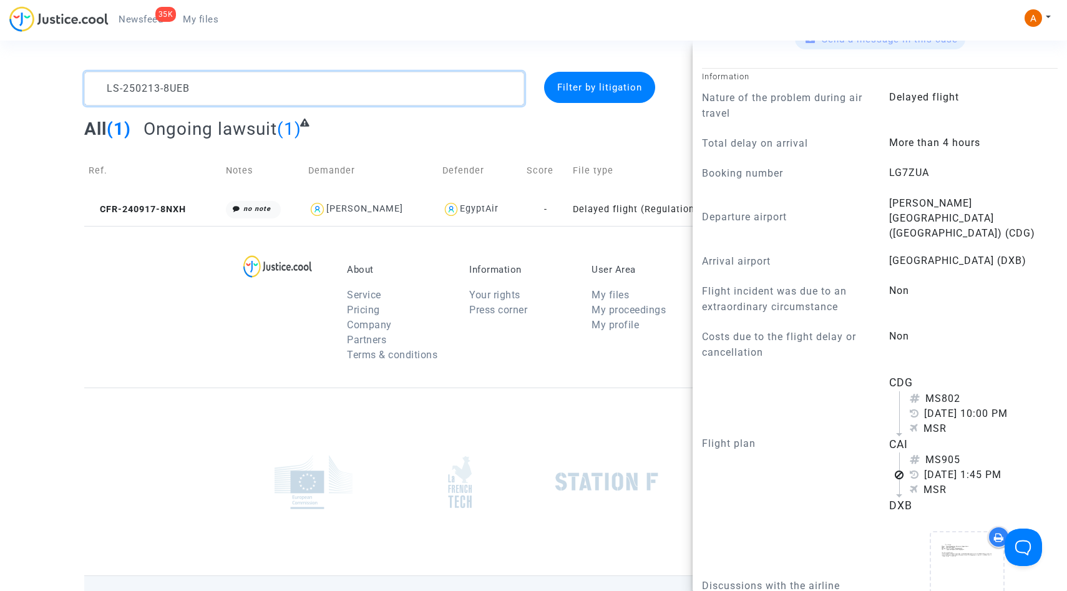
click at [407, 85] on textarea at bounding box center [304, 89] width 440 height 34
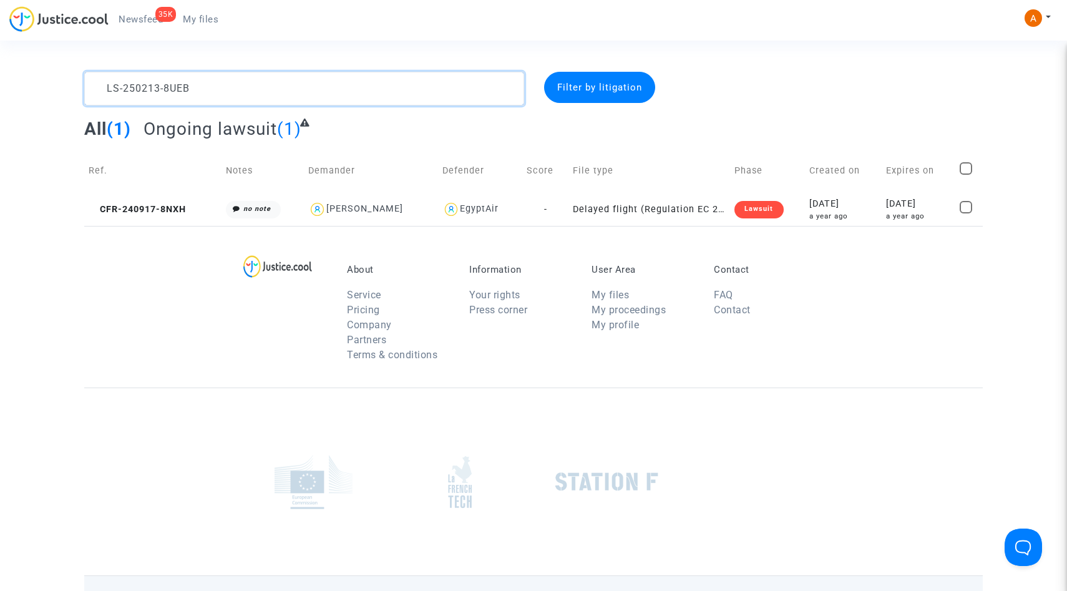
scroll to position [0, 0]
click at [407, 85] on textarea at bounding box center [304, 89] width 440 height 34
paste textarea "603-7C7J"
type textarea "LS-250603-7C7J"
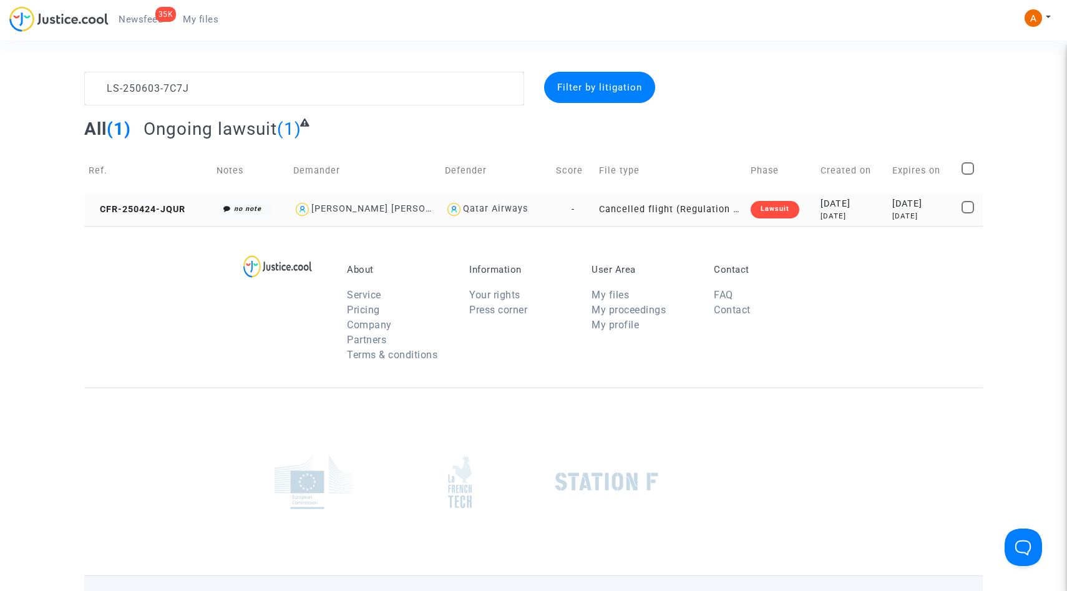
click at [163, 215] on td "CFR-250424-JQUR" at bounding box center [148, 209] width 128 height 33
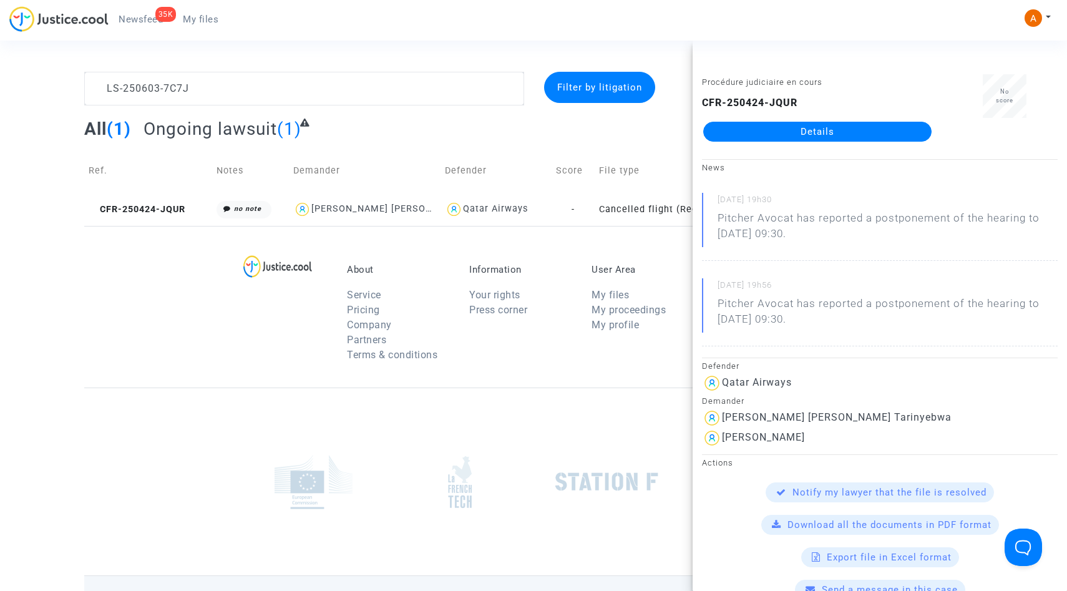
scroll to position [503, 0]
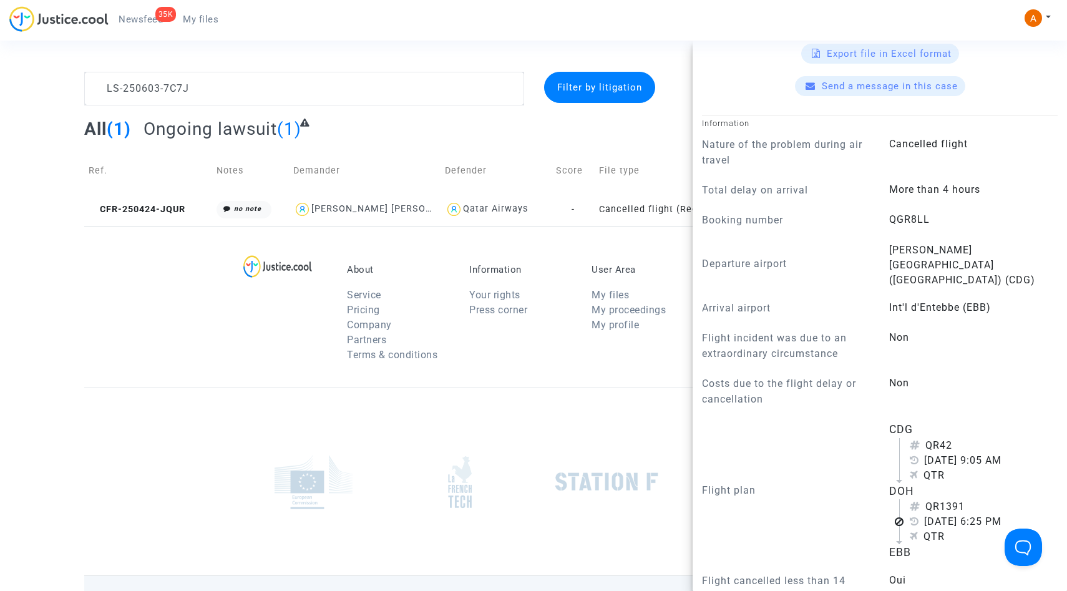
click at [899, 218] on span "QGR8LL" at bounding box center [909, 219] width 41 height 12
copy span "QGR8LL"
